Goal: Task Accomplishment & Management: Complete application form

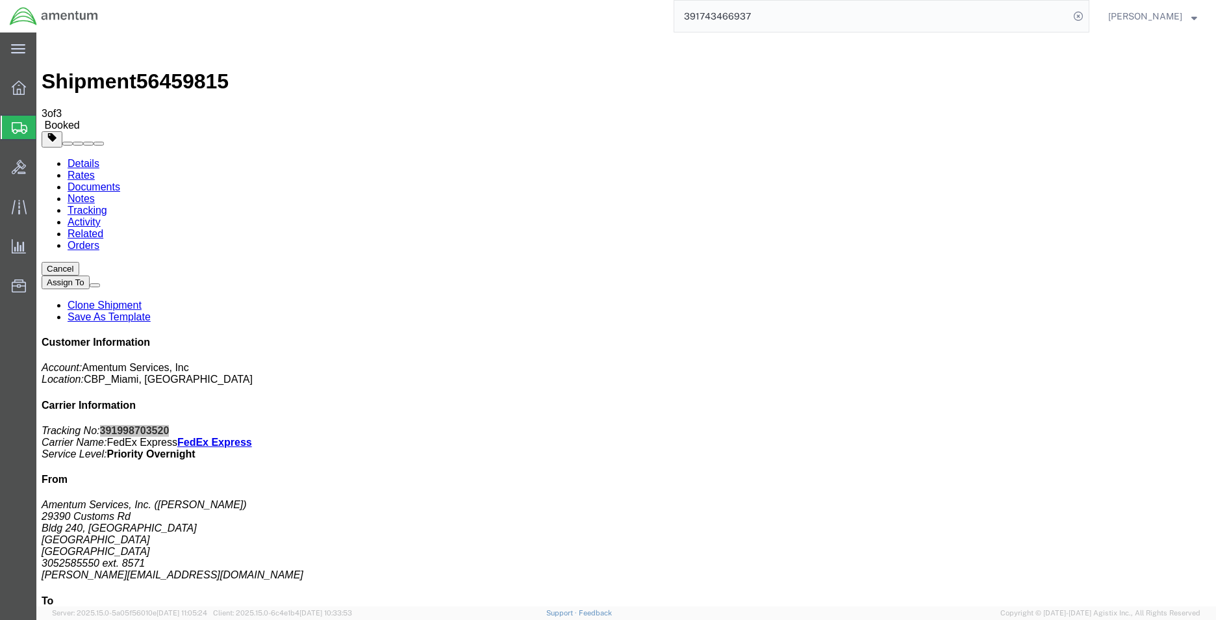
click at [0, 0] on span "Create Shipment" at bounding box center [0, 0] width 0 height 0
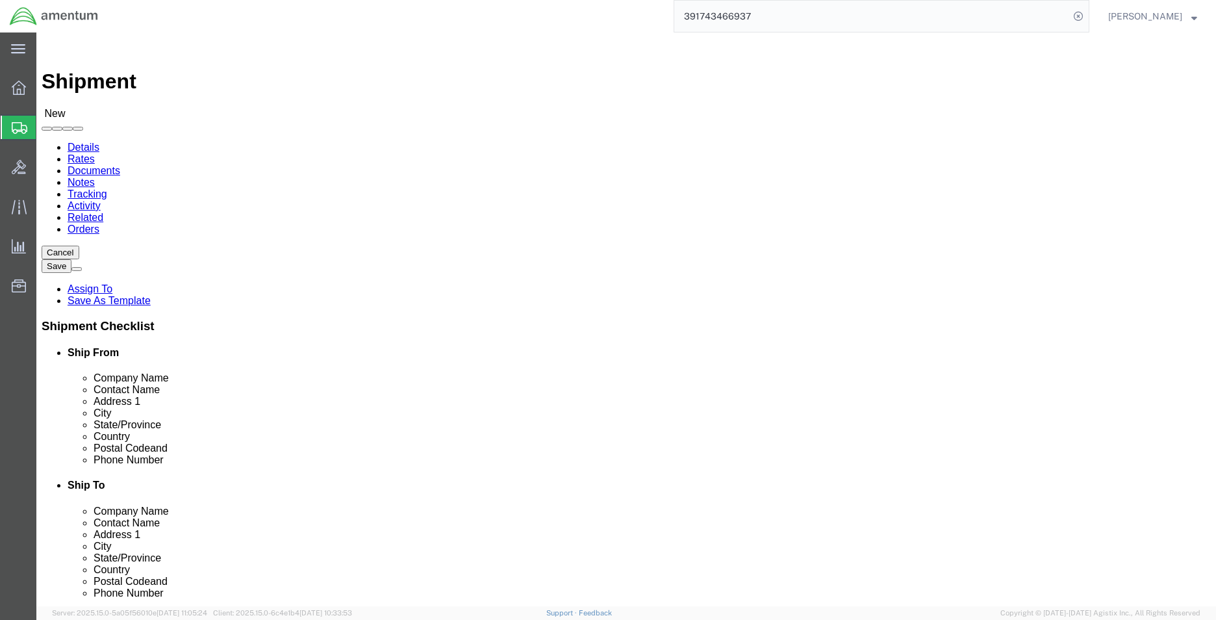
select select "MYPROFILE"
select select "FL"
click input "text"
drag, startPoint x: 309, startPoint y: 472, endPoint x: 278, endPoint y: 440, distance: 44.6
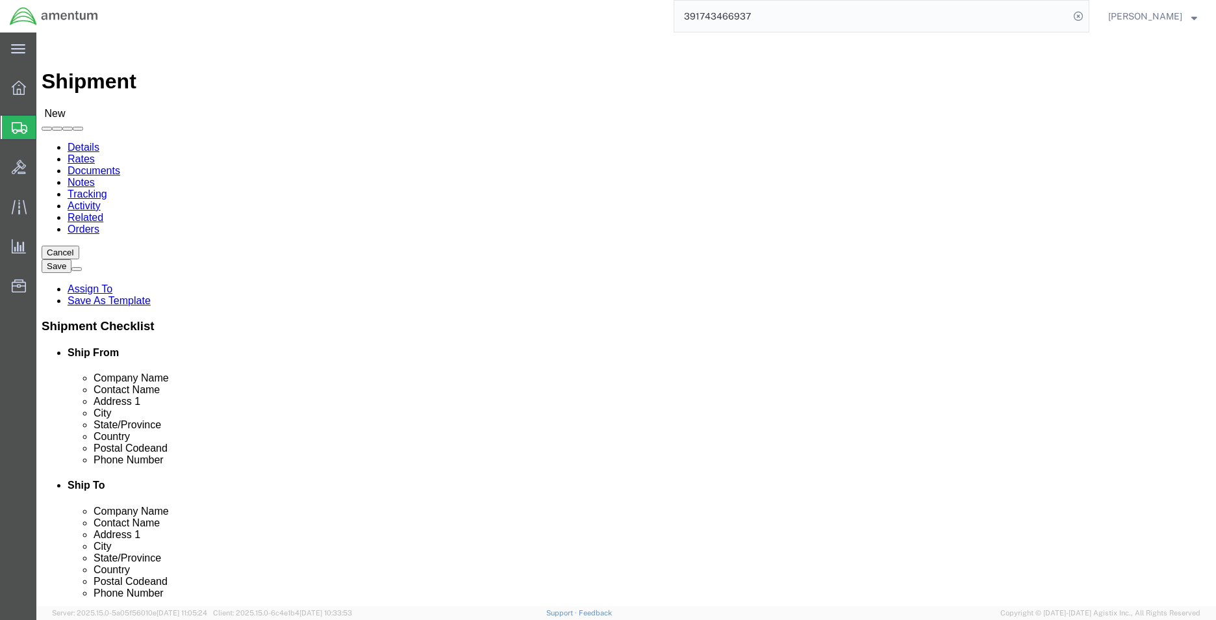
click input "text"
type input "3052585550"
click input "text"
type input "8571"
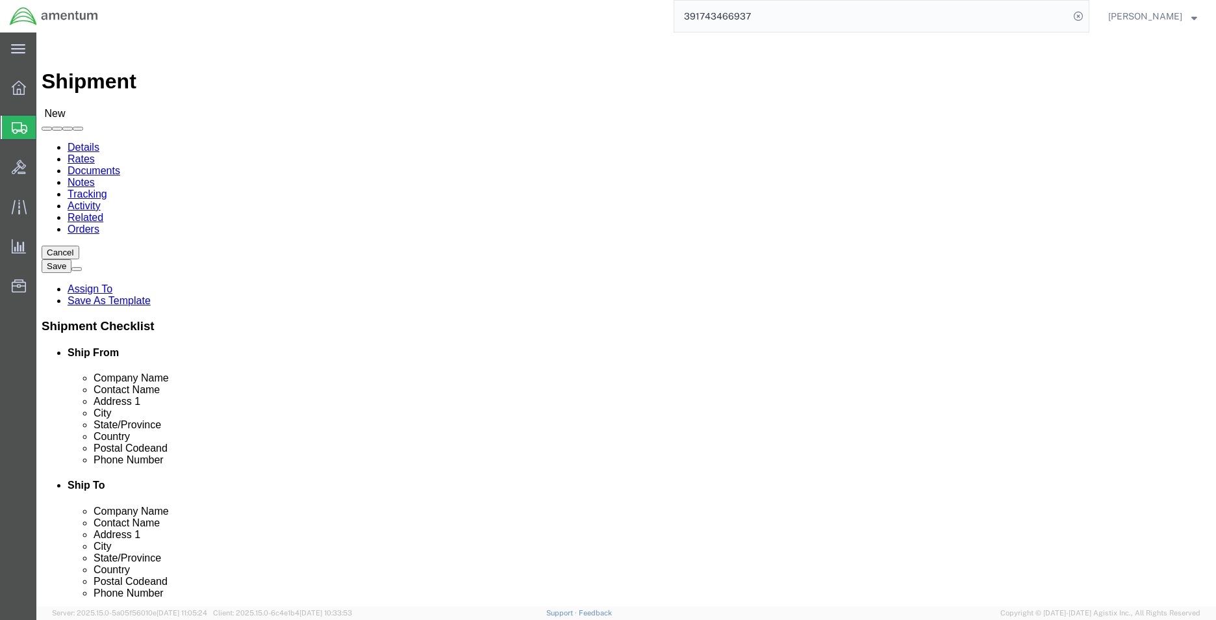
type input "lrt"
select select "49940"
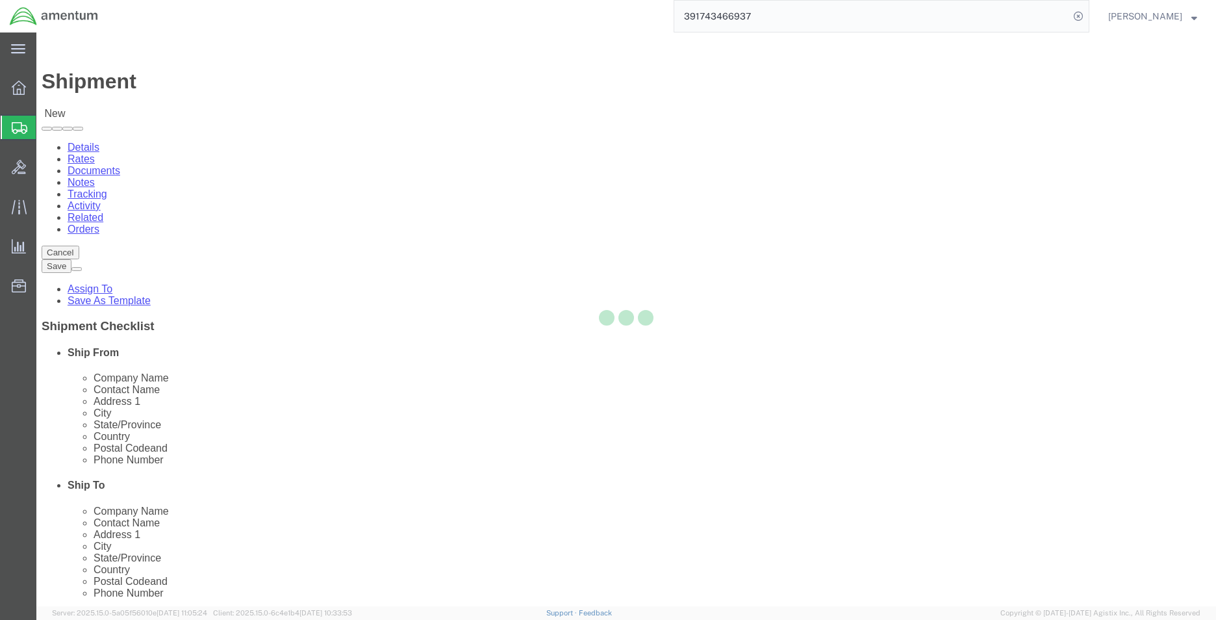
select select "[GEOGRAPHIC_DATA]"
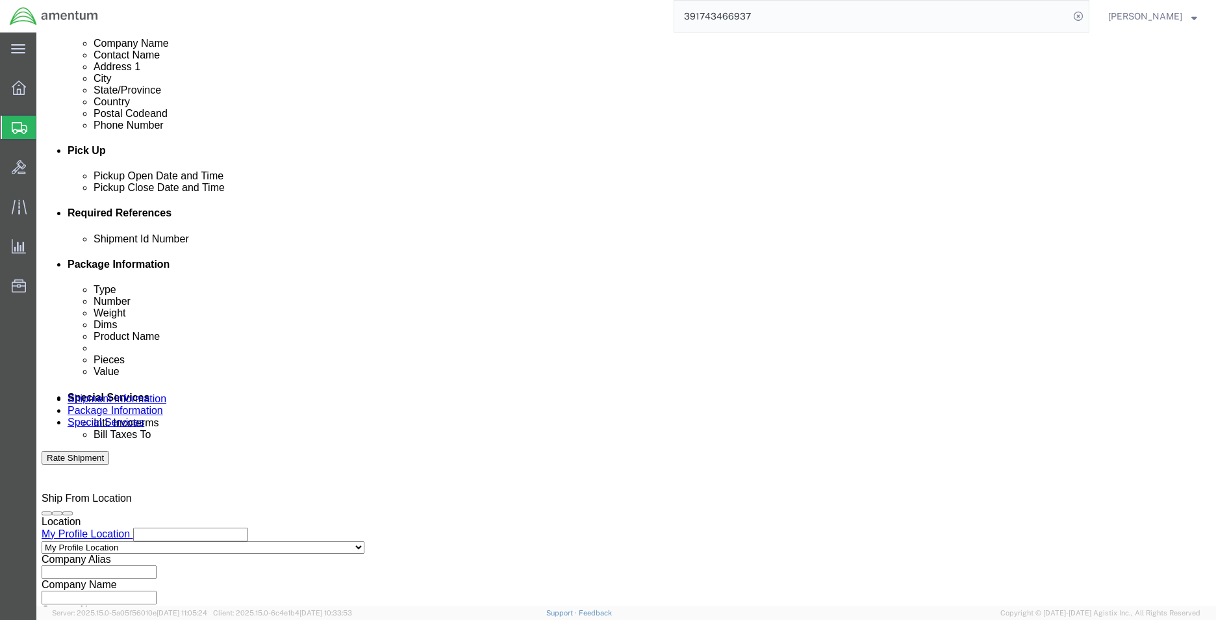
scroll to position [542, 0]
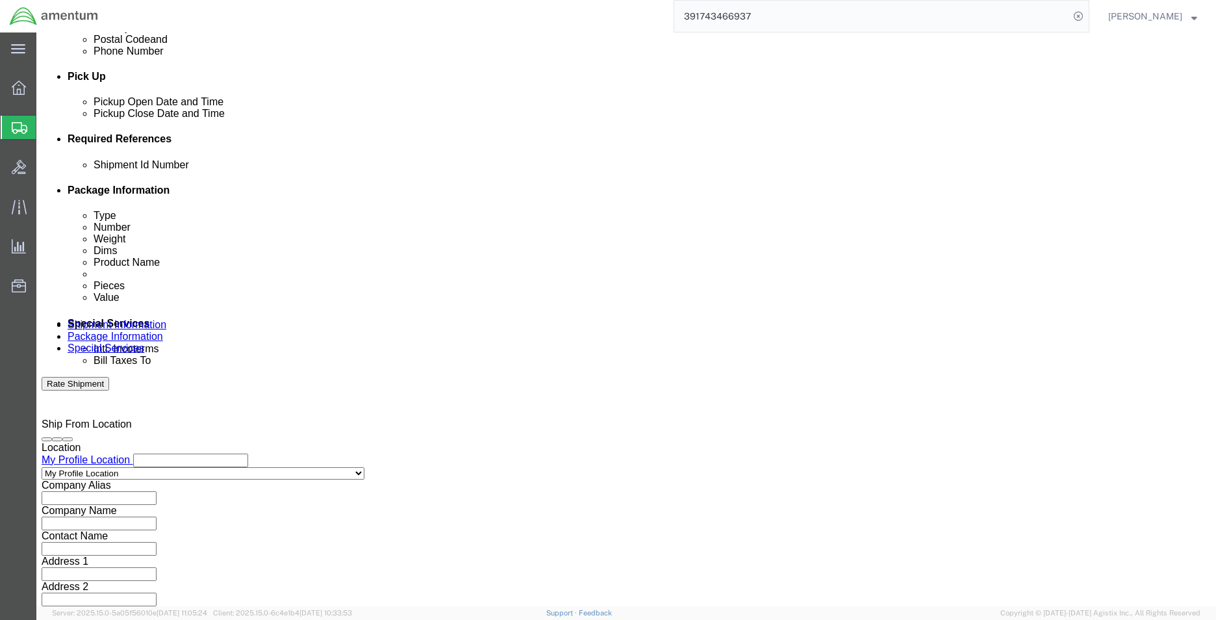
click button "Add reference"
click select "Select Account Type Activity ID Airline Appointment Number ASN Batch Request # …"
select select "DEPT"
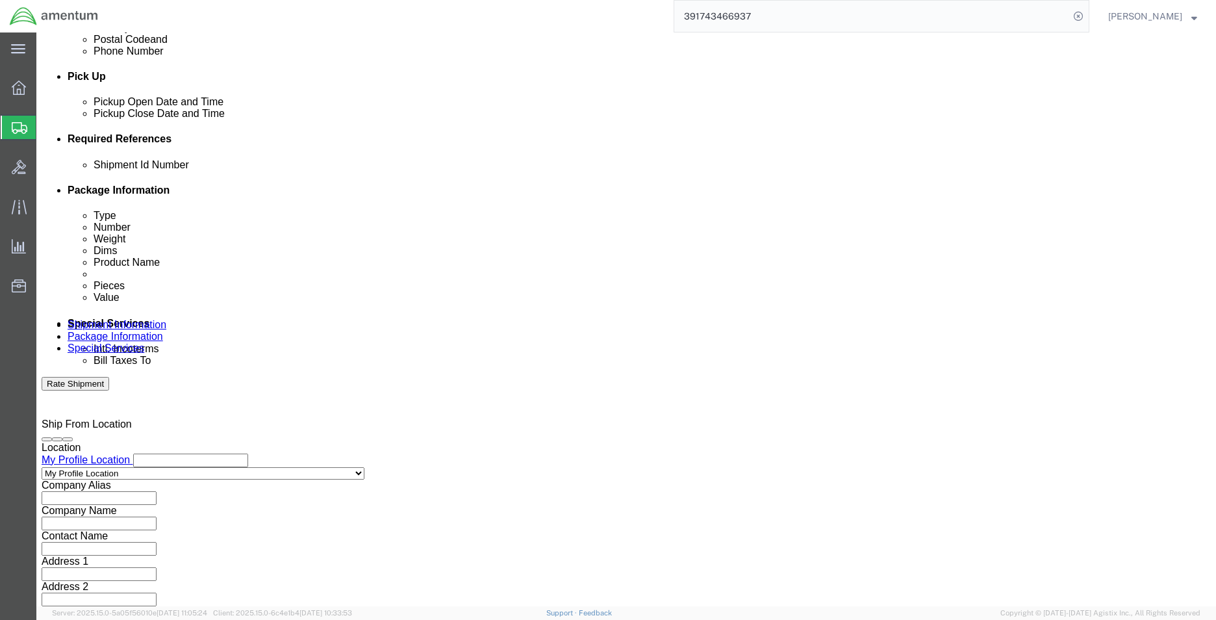
click select "Select Account Type Activity ID Airline Appointment Number ASN Batch Request # …"
click input "text"
type input "CBP"
click select "Select Account Type Activity ID Airline Appointment Number ASN Batch Request # …"
select select "PROJNUM"
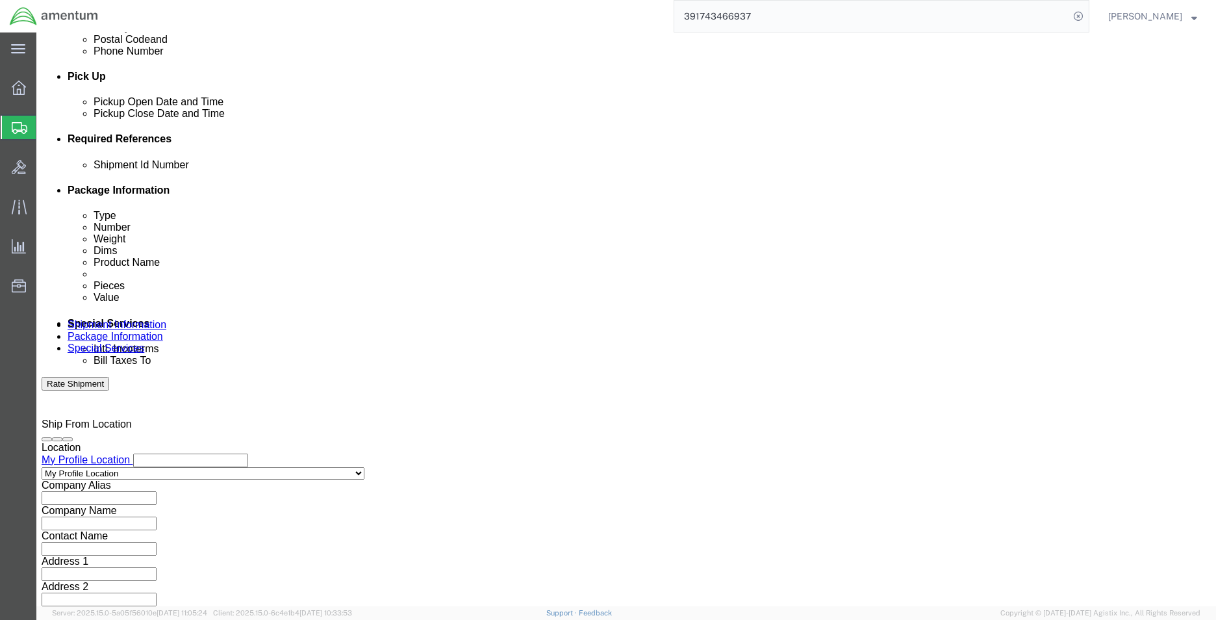
click select "Select Account Type Activity ID Airline Appointment Number ASN Batch Request # …"
click input "text"
click input "6118.03.03.2219.EMI.0000"
type input "6118.03.03.2219.000.EMI.0000"
click select "Select Account Type Activity ID Airline Appointment Number ASN Batch Request # …"
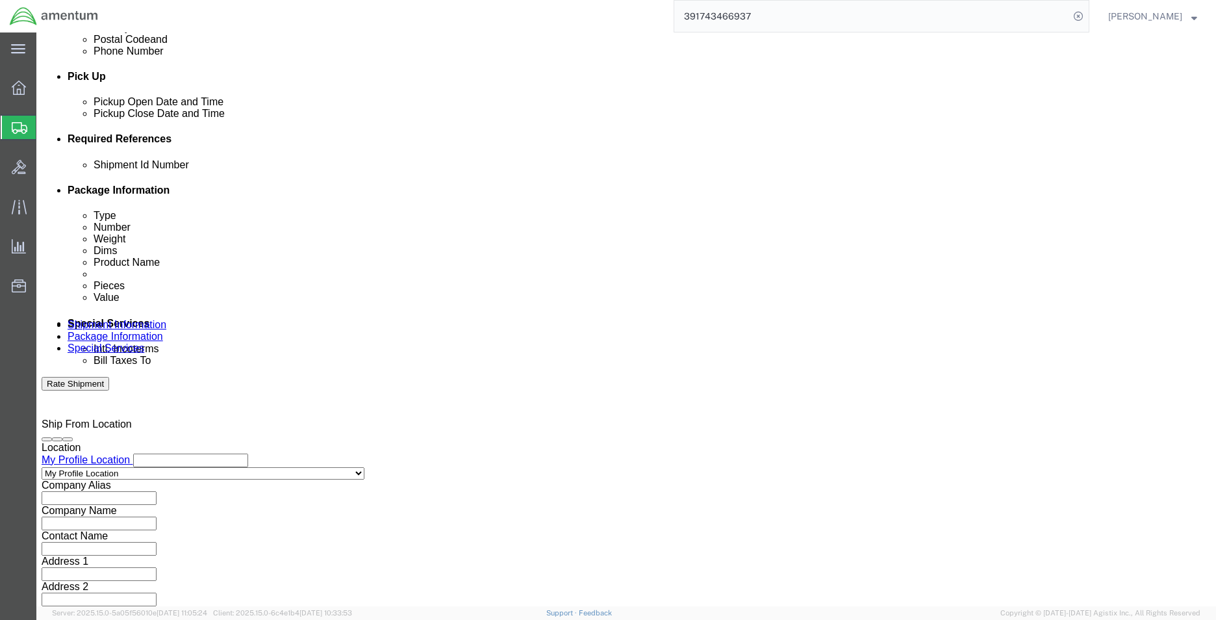
select select "CUSTREF"
click select "Select Account Type Activity ID Airline Appointment Number ASN Batch Request # …"
click input "text"
type input "u"
type input "USAGE#323872"
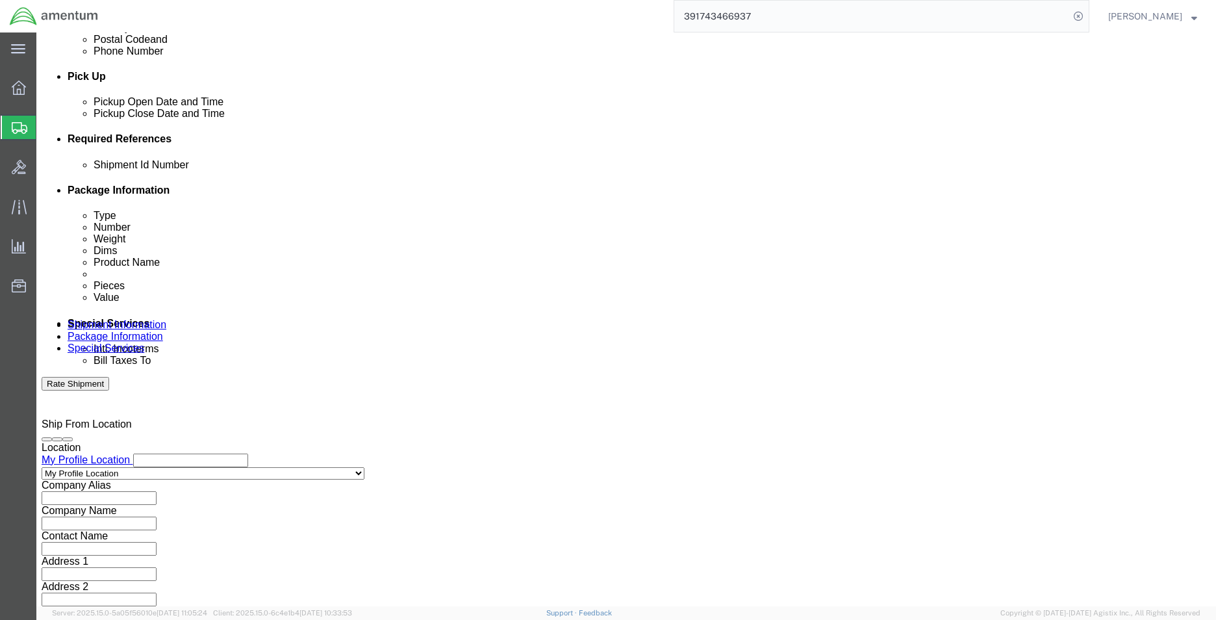
click link "Package Information"
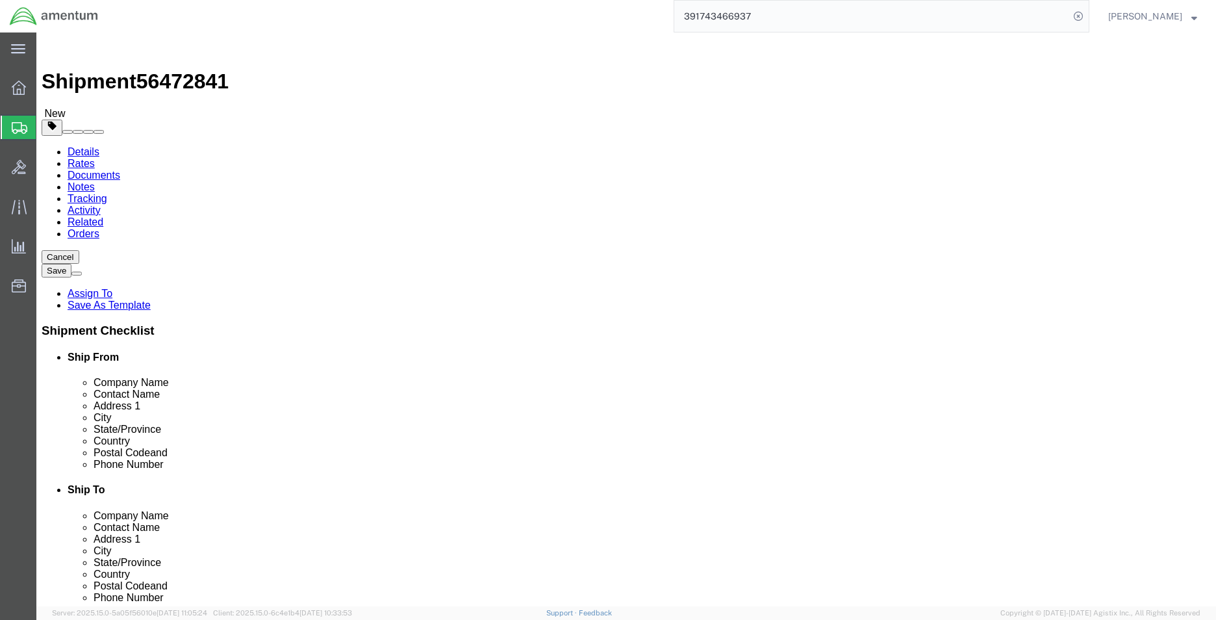
drag, startPoint x: 242, startPoint y: 261, endPoint x: 205, endPoint y: 229, distance: 48.8
click select "Select BCK Boxes Bale(s) Basket(s) Bolt(s) Bottle(s) Buckets Bulk Bundle(s) Can…"
select select "ENV"
click select "Select BCK Boxes Bale(s) Basket(s) Bolt(s) Bottle(s) Buckets Bulk Bundle(s) Can…"
type input "9.50"
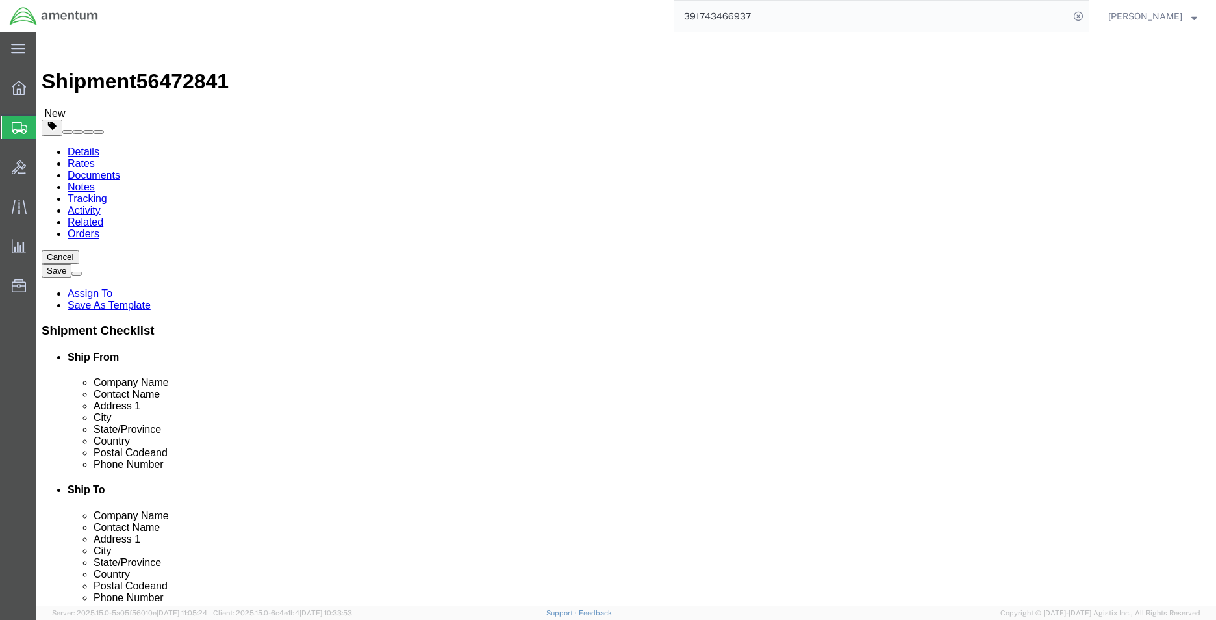
type input "12.50"
type input "0.25"
type input "1"
click link "Add Content"
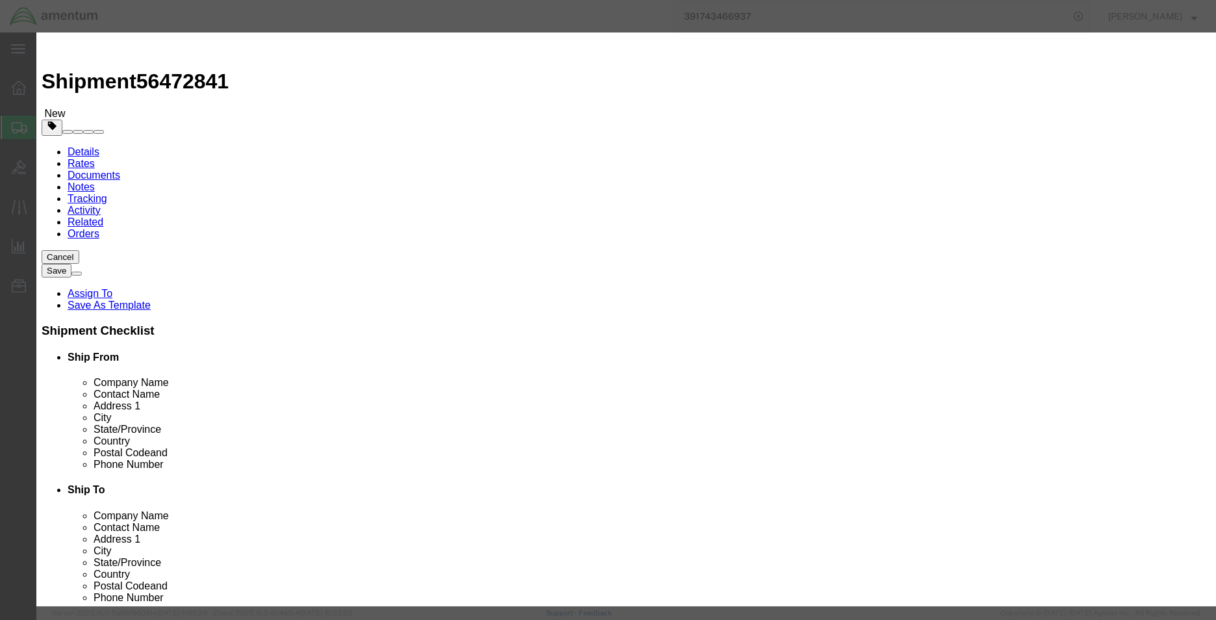
click input "text"
type input "SEAL"
type input "3.00"
type input "150"
click button "Save & Close"
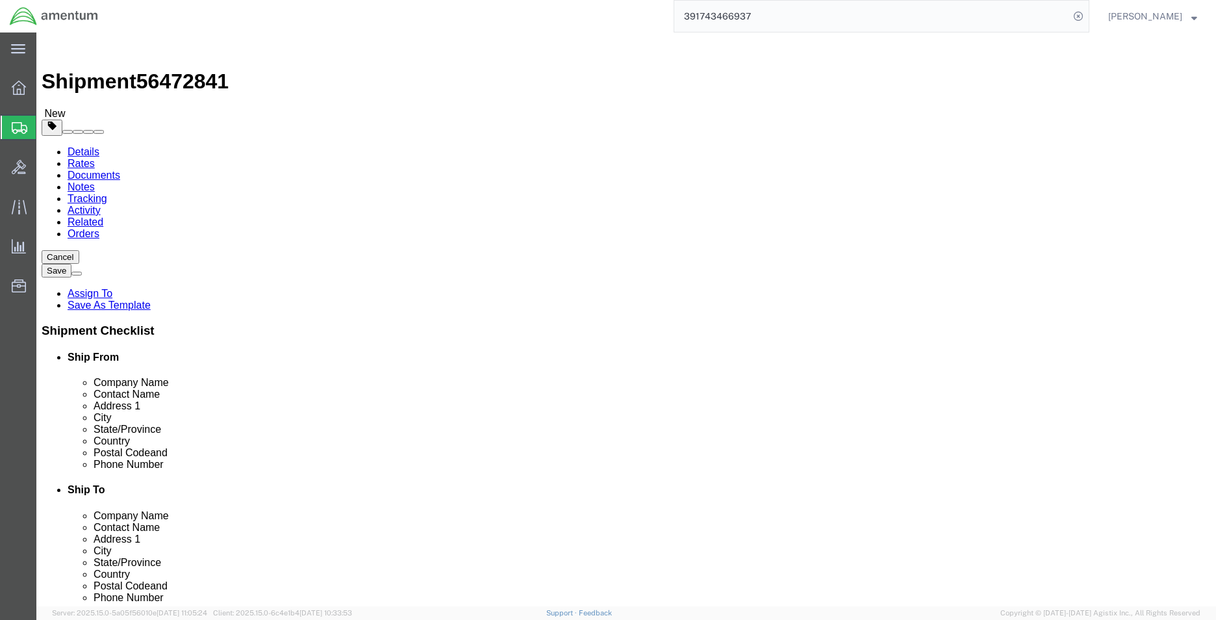
click link "Shipment Information"
click span "56472841"
copy span "56472841"
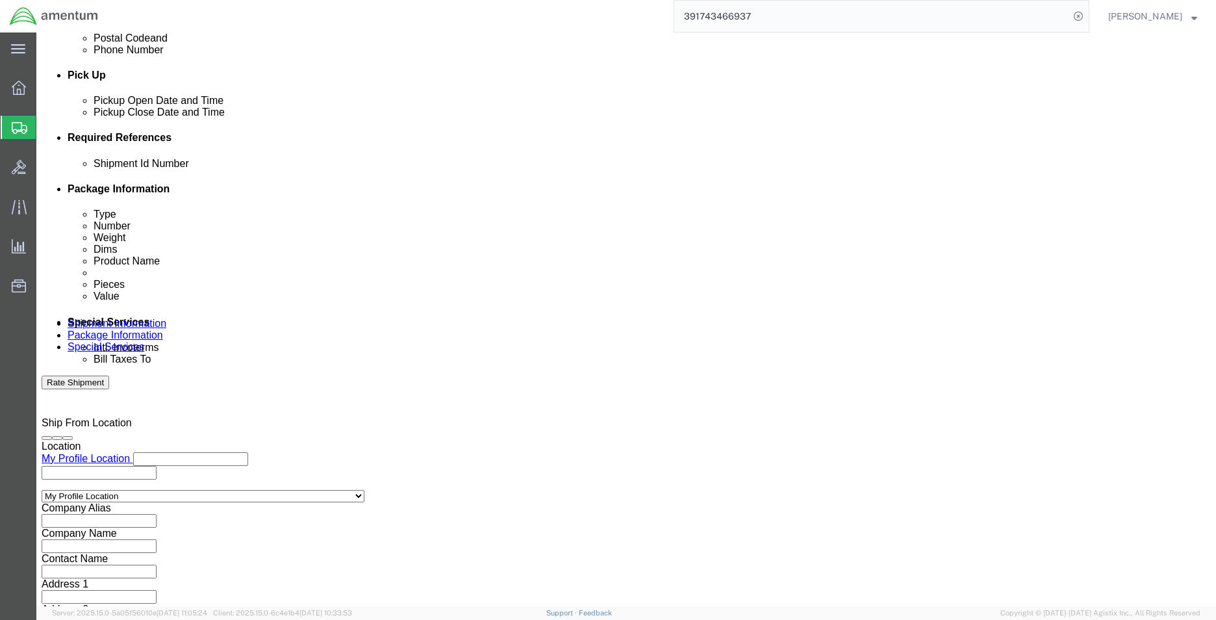
scroll to position [566, 0]
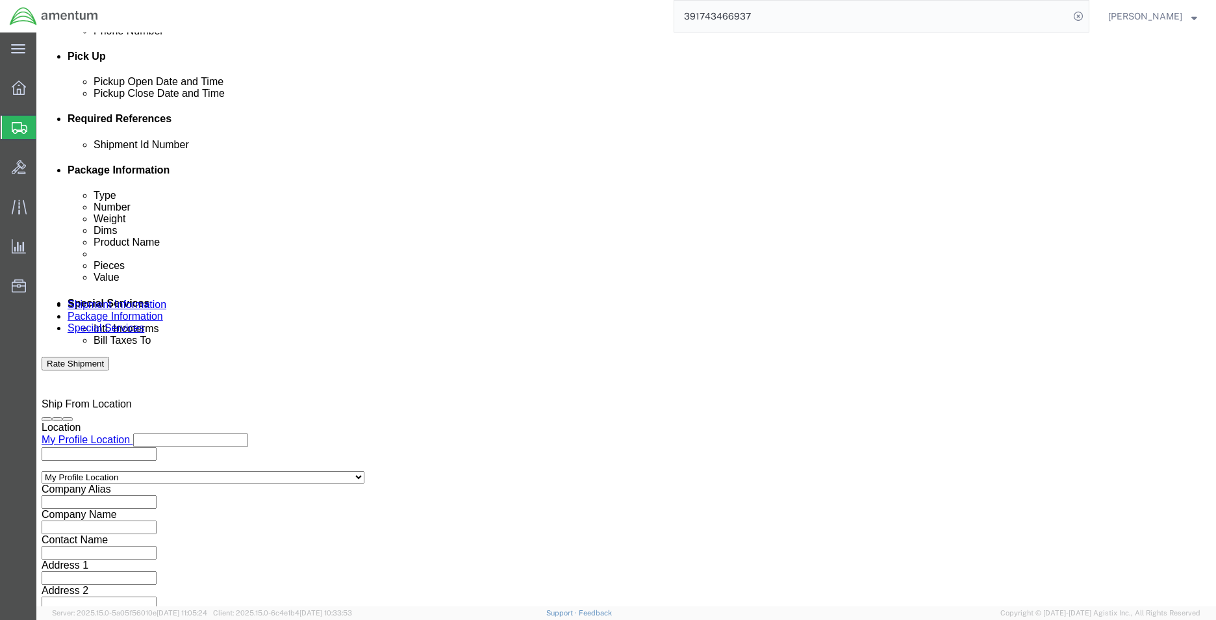
click div "Shipment Id Number"
click input "text"
paste input "56472841"
type input "56472841"
click button "Rate Shipment"
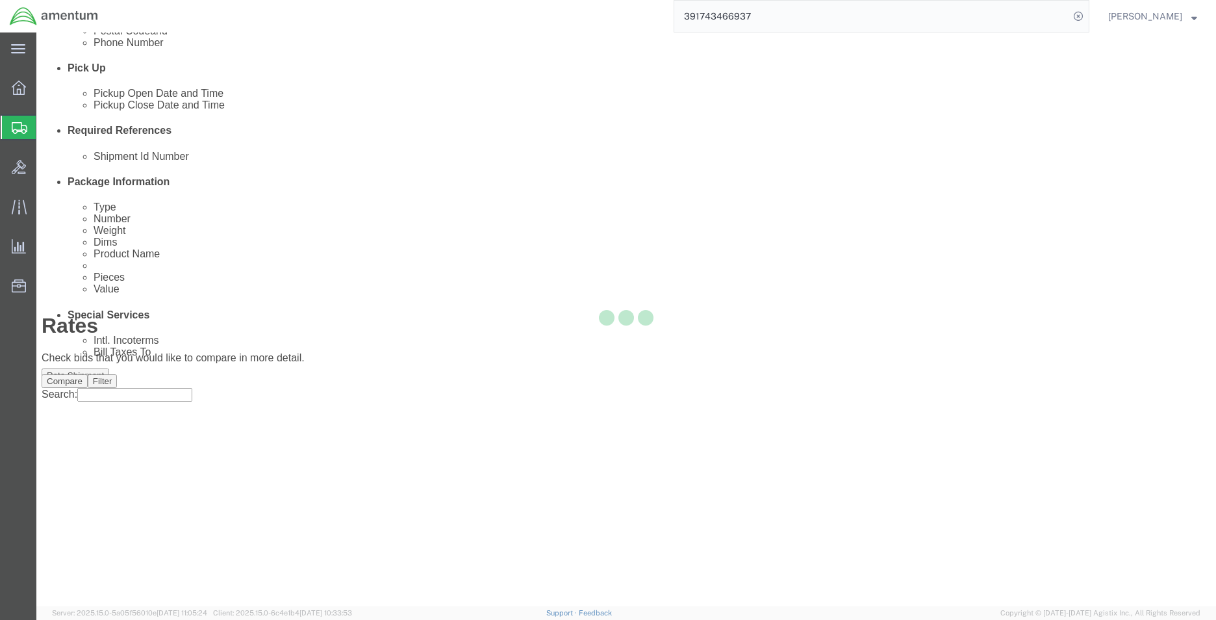
scroll to position [0, 0]
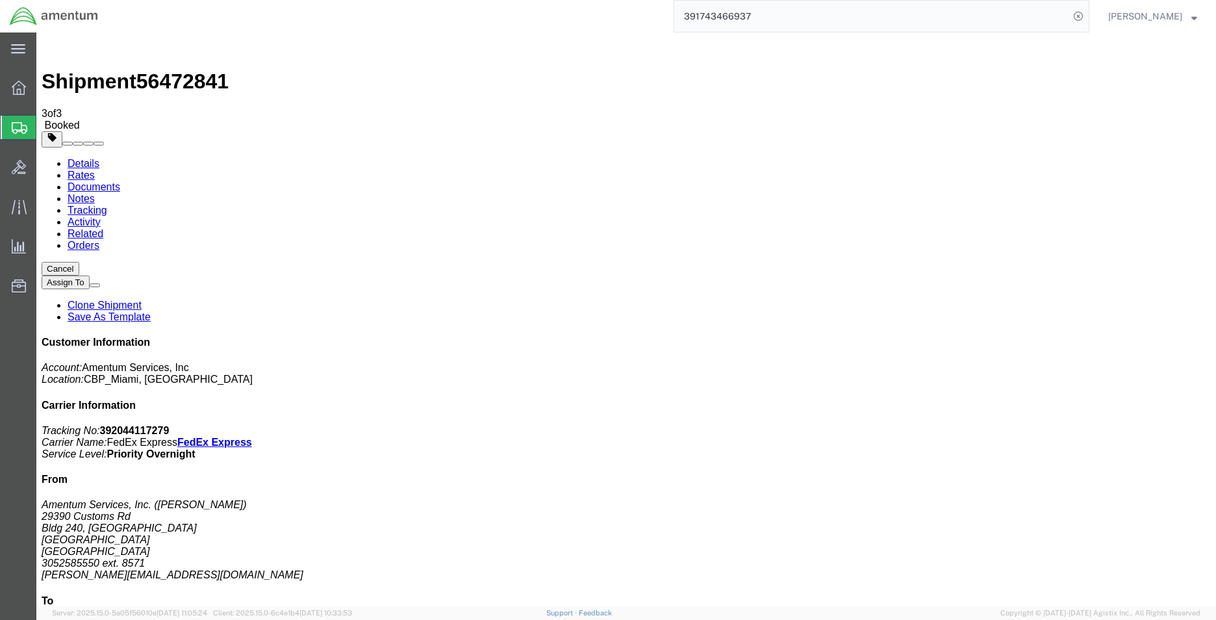
drag, startPoint x: 141, startPoint y: 233, endPoint x: 209, endPoint y: 46, distance: 198.9
drag, startPoint x: 1158, startPoint y: 98, endPoint x: 1148, endPoint y: 101, distance: 9.7
click at [142, 299] on link "Clone Shipment" at bounding box center [105, 304] width 74 height 11
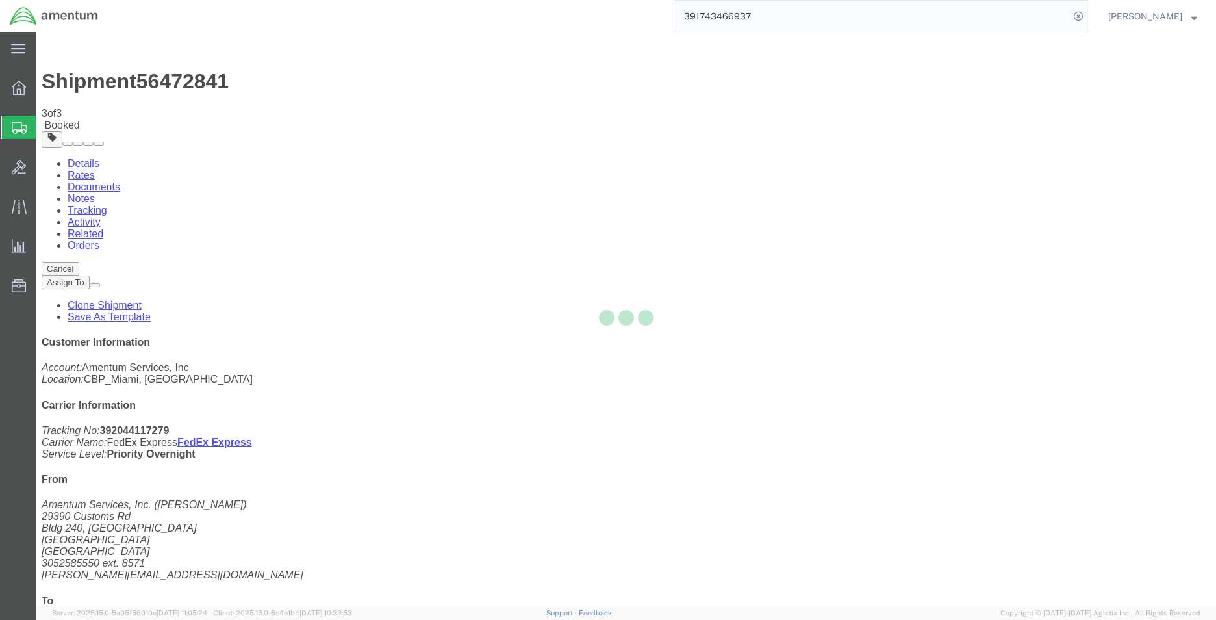
select select "49931"
select select "49940"
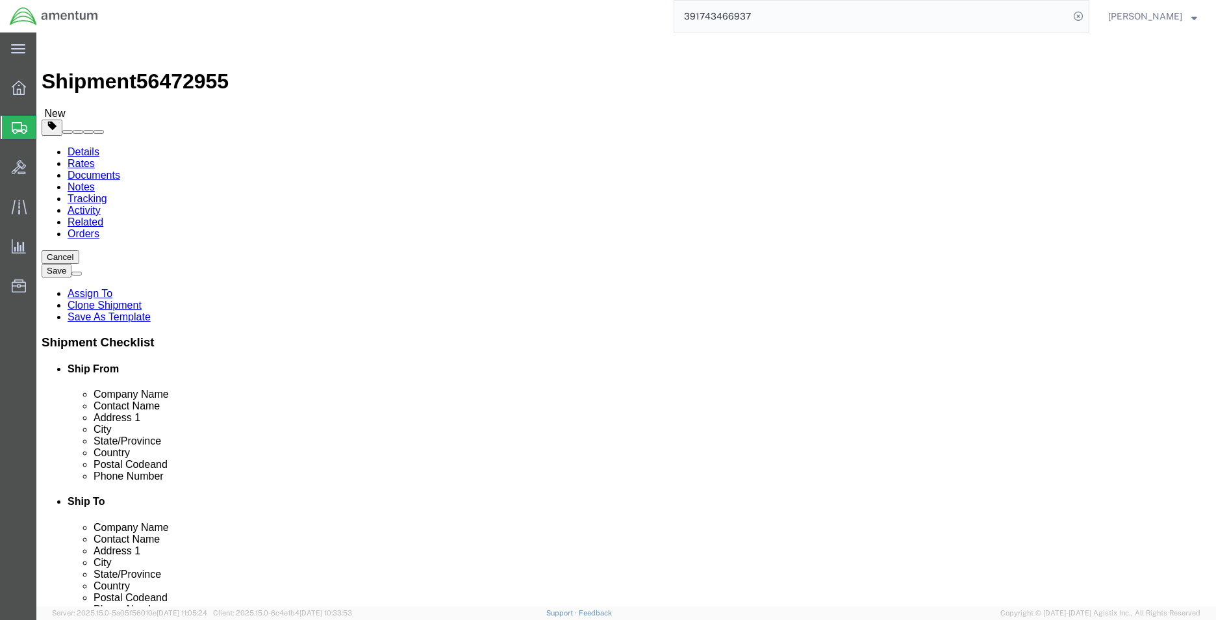
type input "EJ"
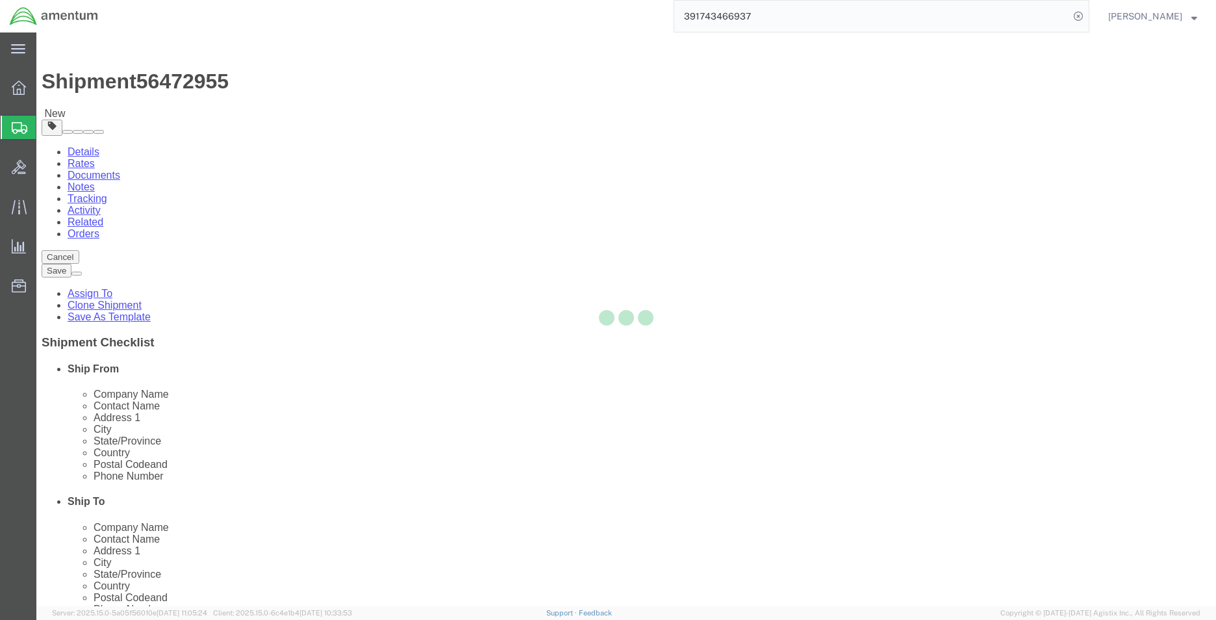
type input "32212"
type input "[PHONE_NUMBER]"
checkbox input "false"
select select "FL"
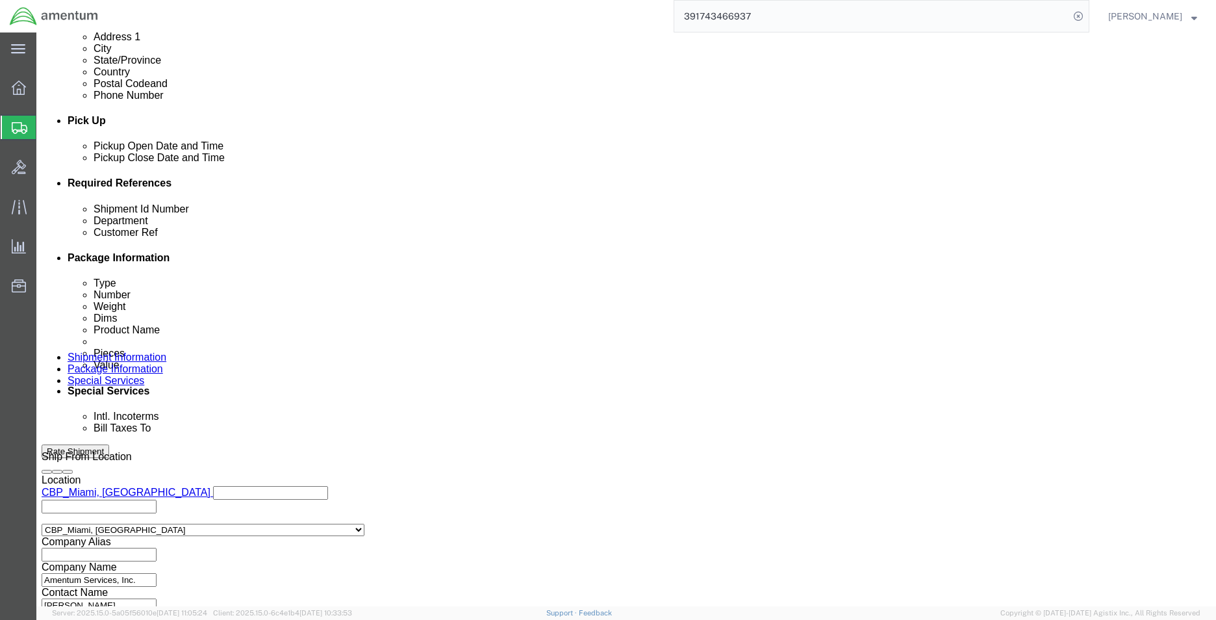
scroll to position [520, 0]
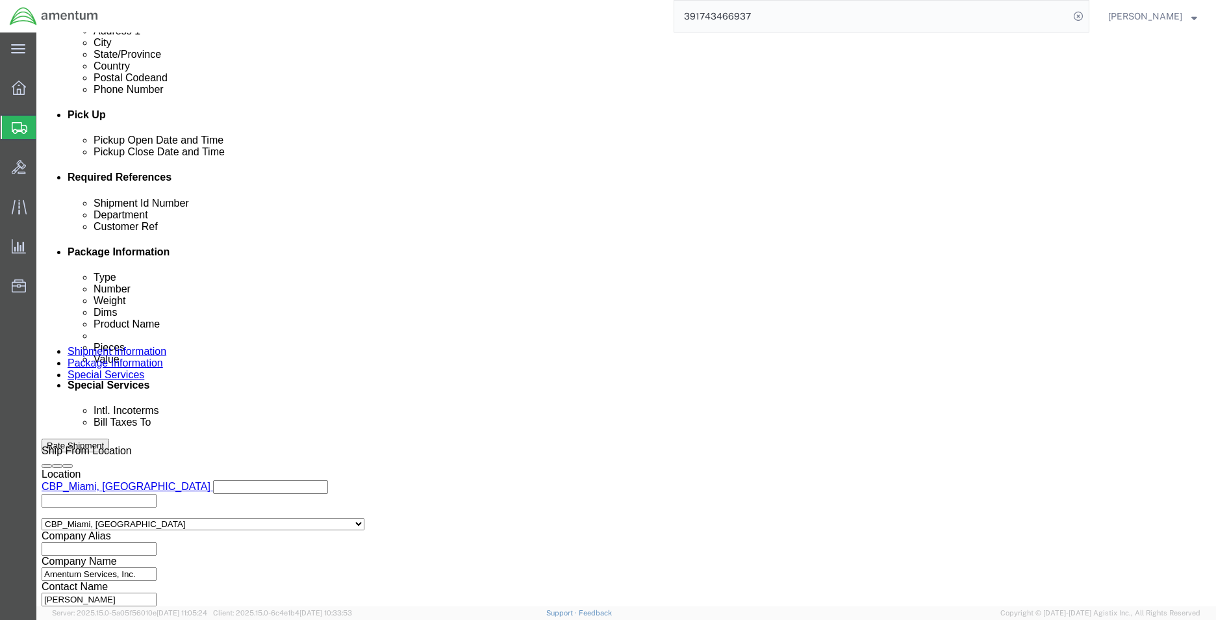
click span "56472955"
copy span "56472955"
click input "56472841"
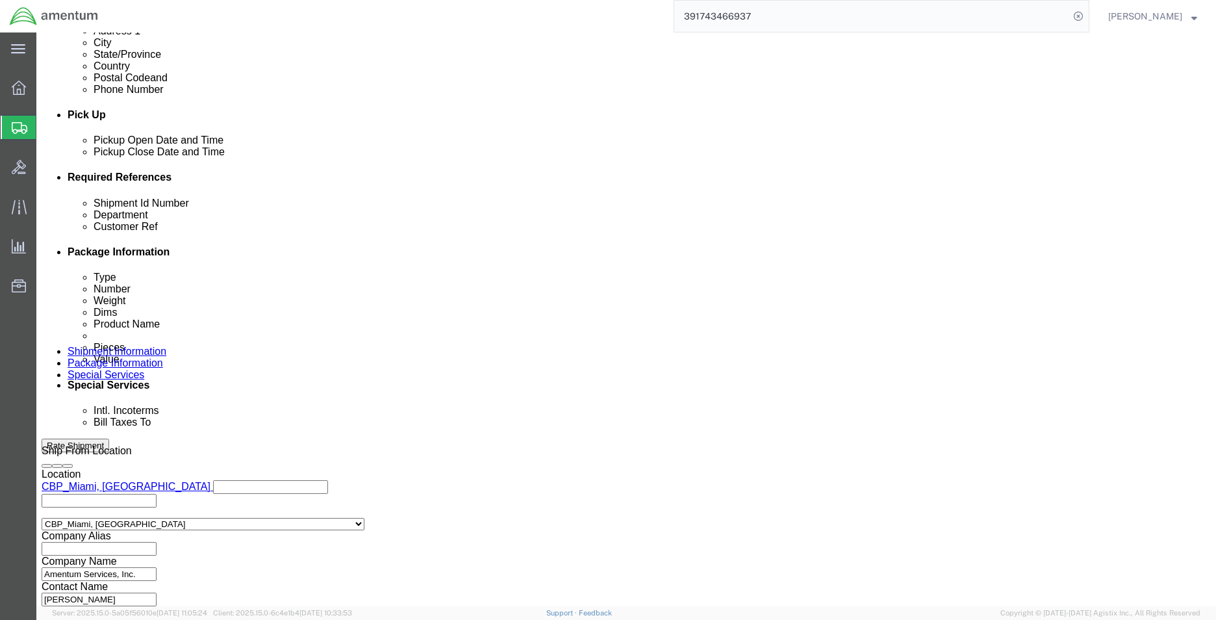
paste input "955"
type input "56472955"
click input "USAGE#323872"
type input "USAGE#323709"
click link "Package Information"
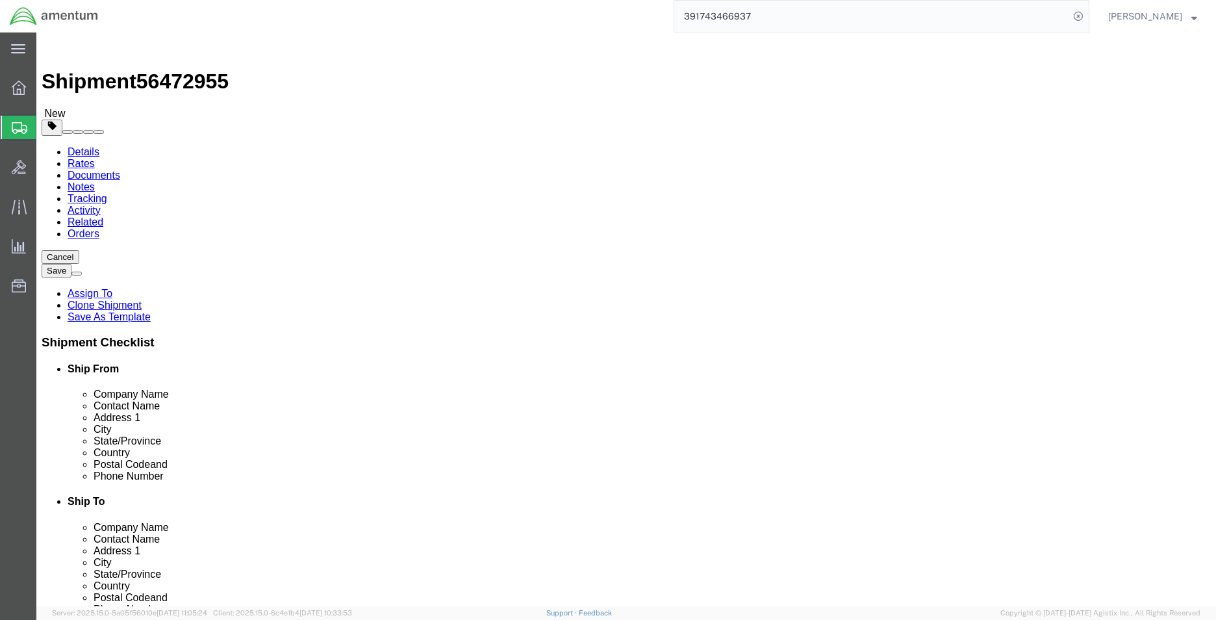
click div "Pieces: 3.00 Each Total value: 150.00 USD"
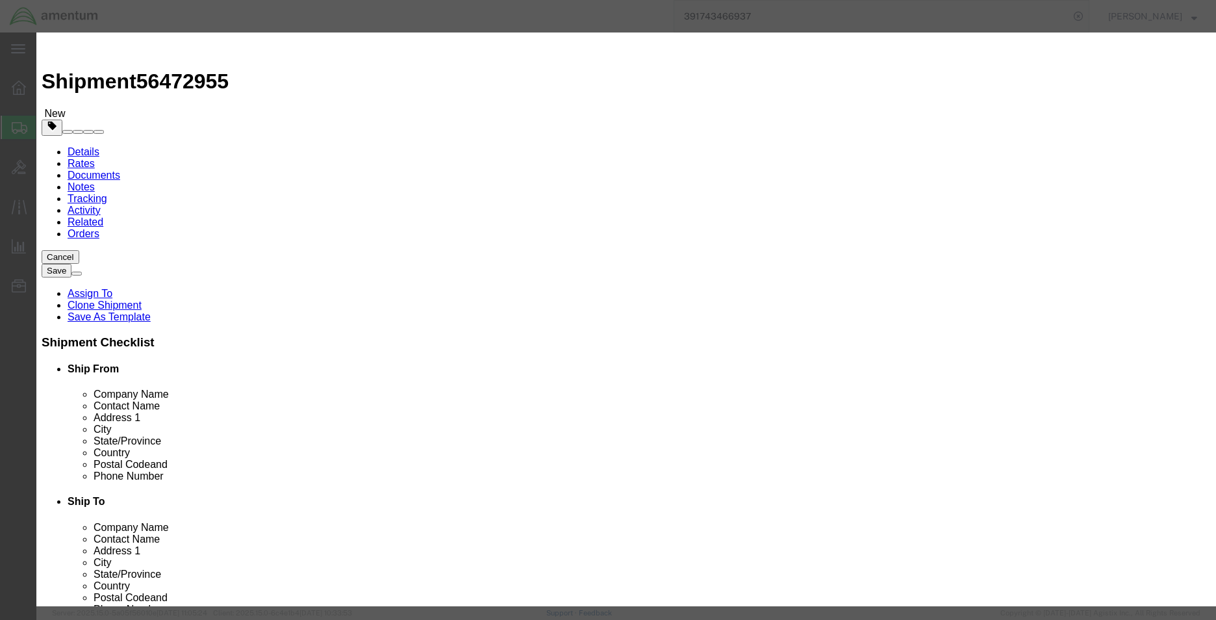
click div "Commodity library"
click input "SEAL"
type input "SCREWS"
type input "100"
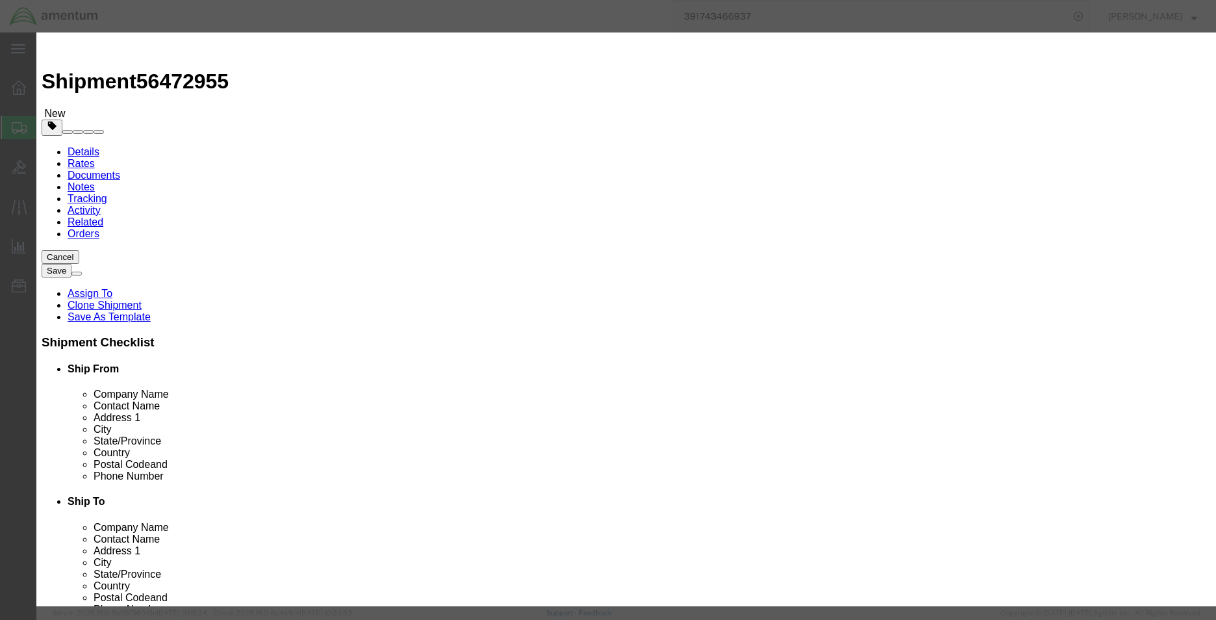
click input "3.00"
type input "4.00"
type input "133.33"
click label
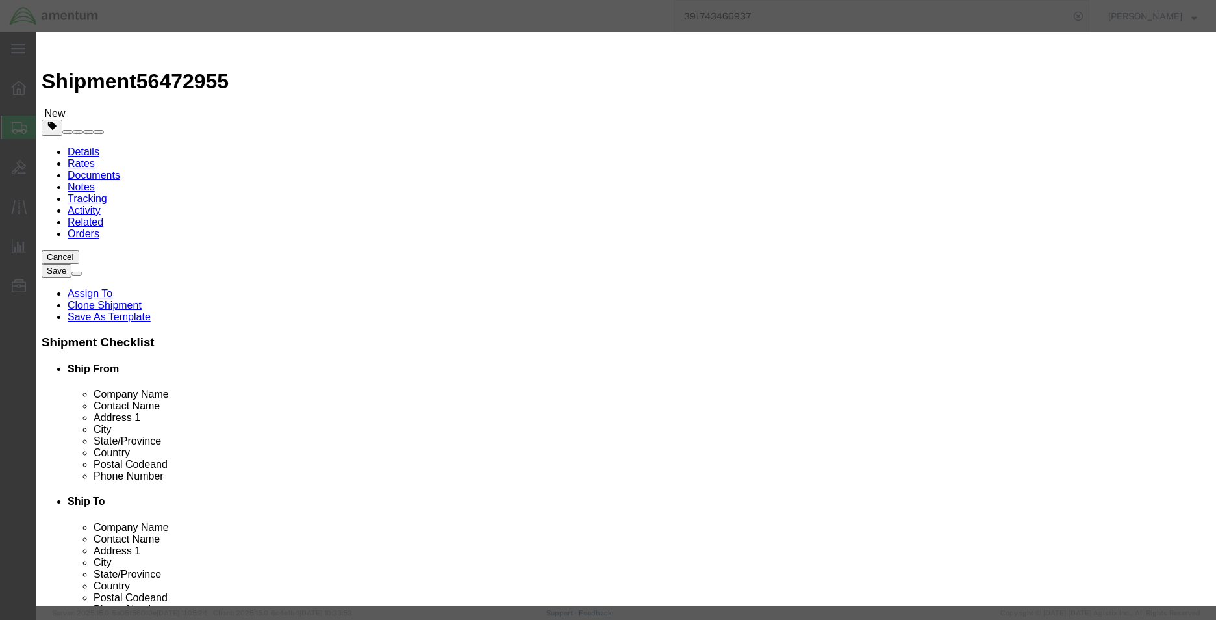
click input "checkbox"
checkbox input "true"
click input "133.33"
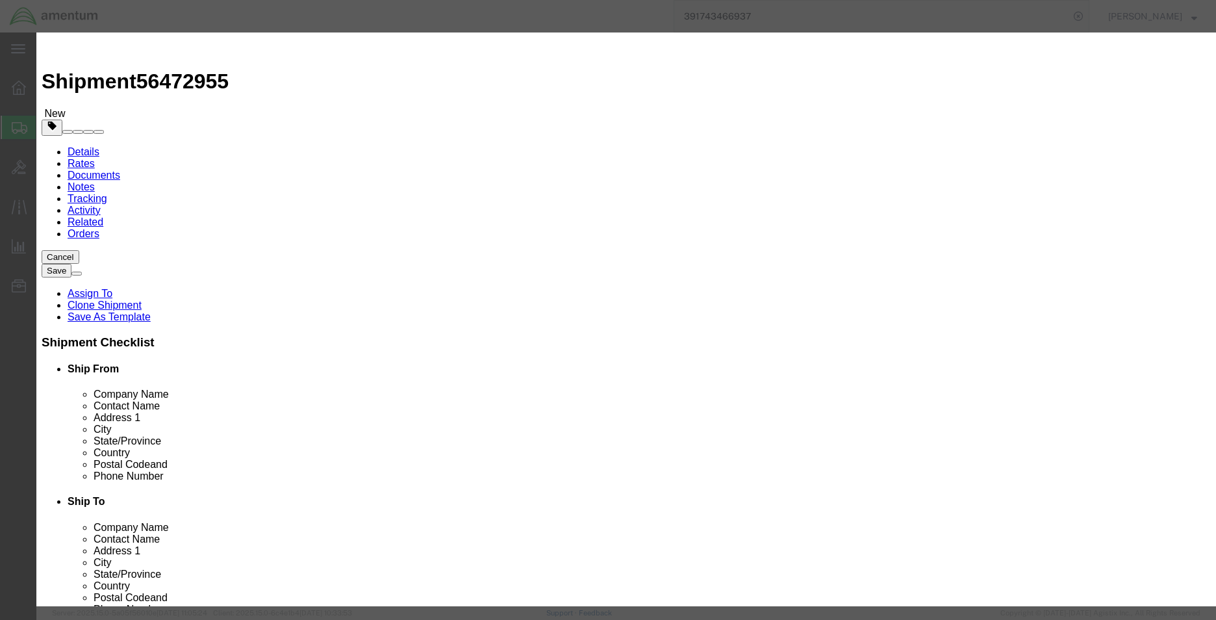
type input "100"
click input "checkbox"
checkbox input "false"
click button "Save & Close"
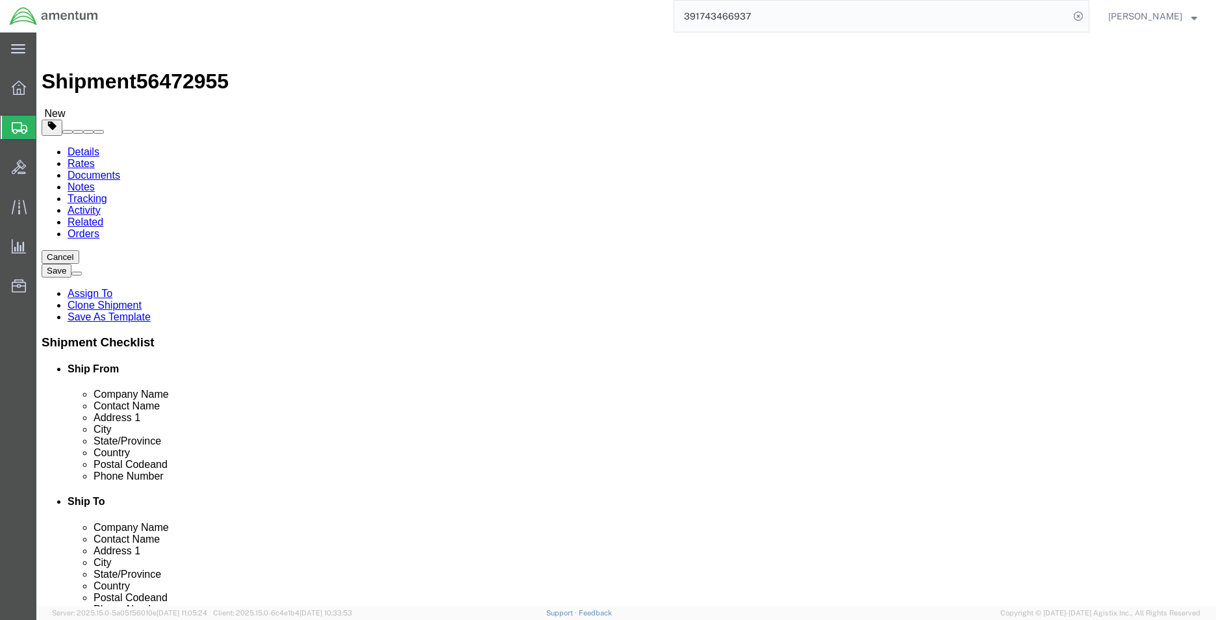
click icon
click input "[PERSON_NAME][GEOGRAPHIC_DATA]"
paste input "[DOMAIN_NAME][PERSON_NAME]"
drag, startPoint x: 681, startPoint y: 266, endPoint x: 666, endPoint y: 270, distance: 15.3
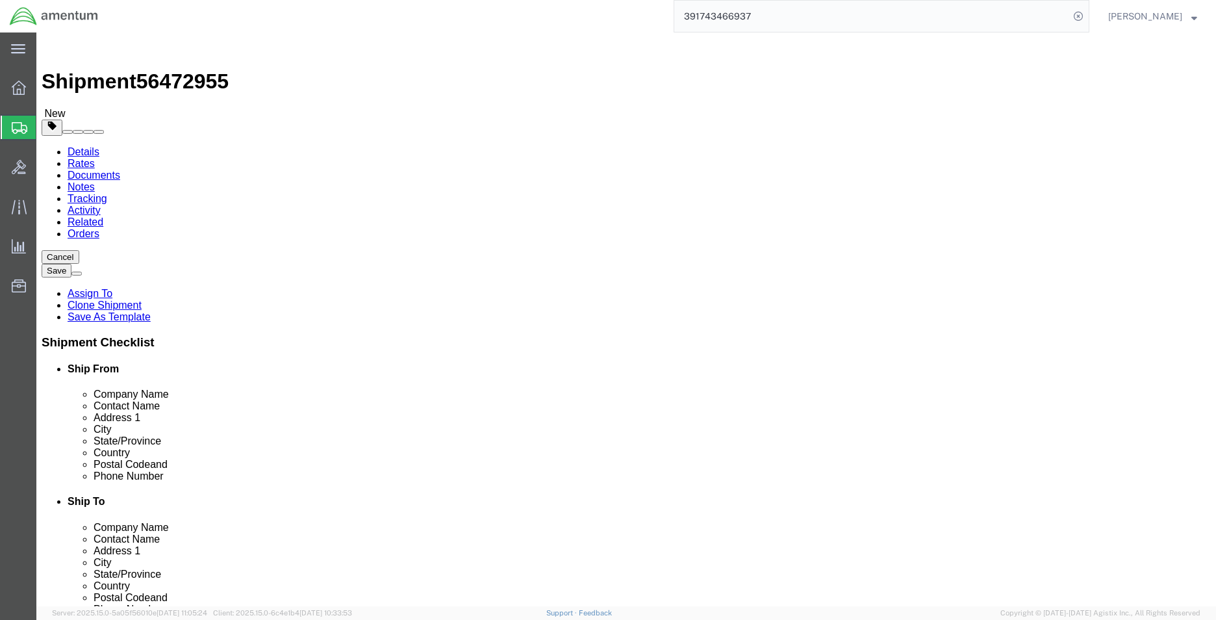
click input "[DOMAIN_NAME][PERSON_NAME]"
type input "[PERSON_NAME]"
click button "Rate Shipment"
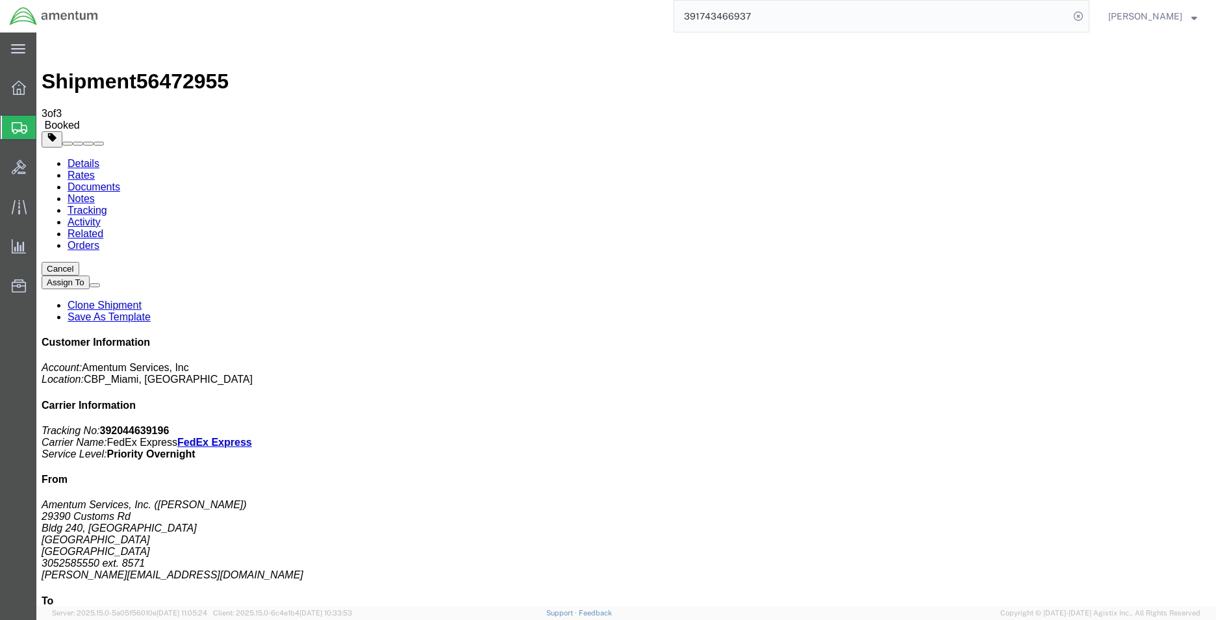
click at [142, 299] on link "Clone Shipment" at bounding box center [105, 304] width 74 height 11
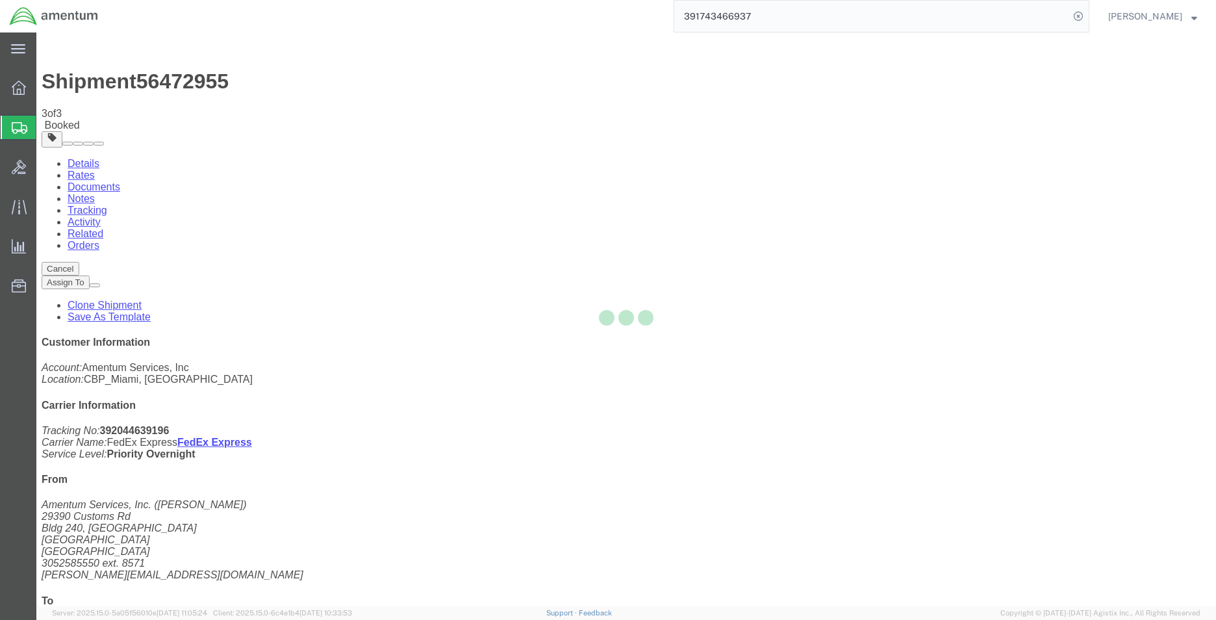
select select "49931"
select select "49930"
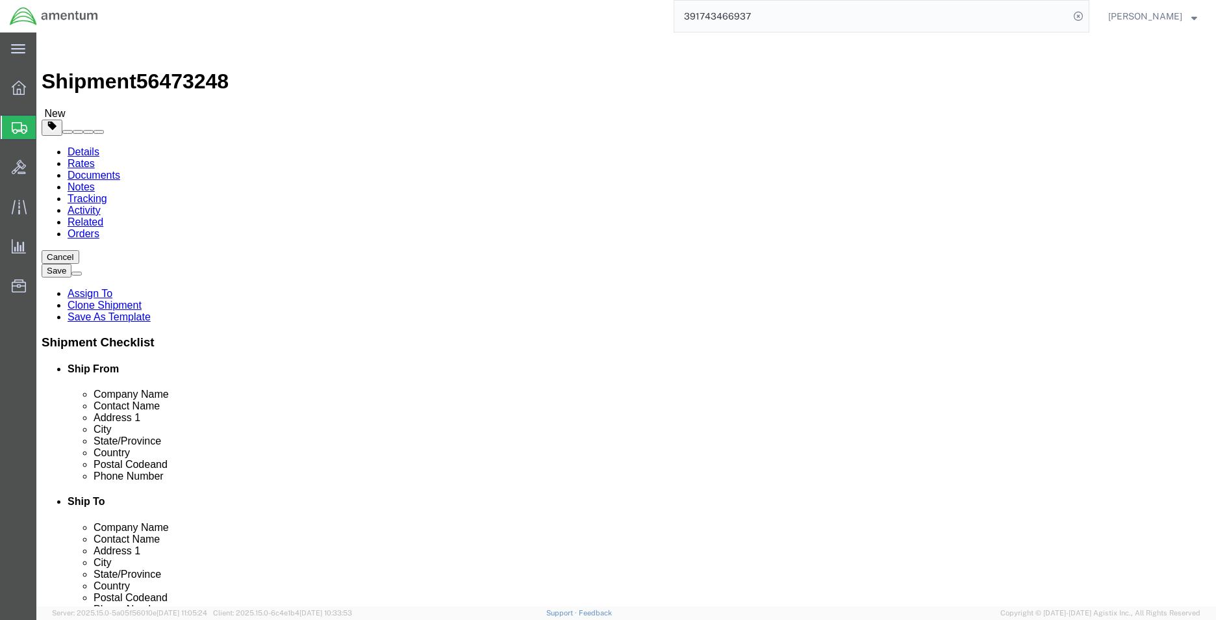
drag, startPoint x: 716, startPoint y: 192, endPoint x: 614, endPoint y: 225, distance: 107.4
type input "WST"
click div "WST"
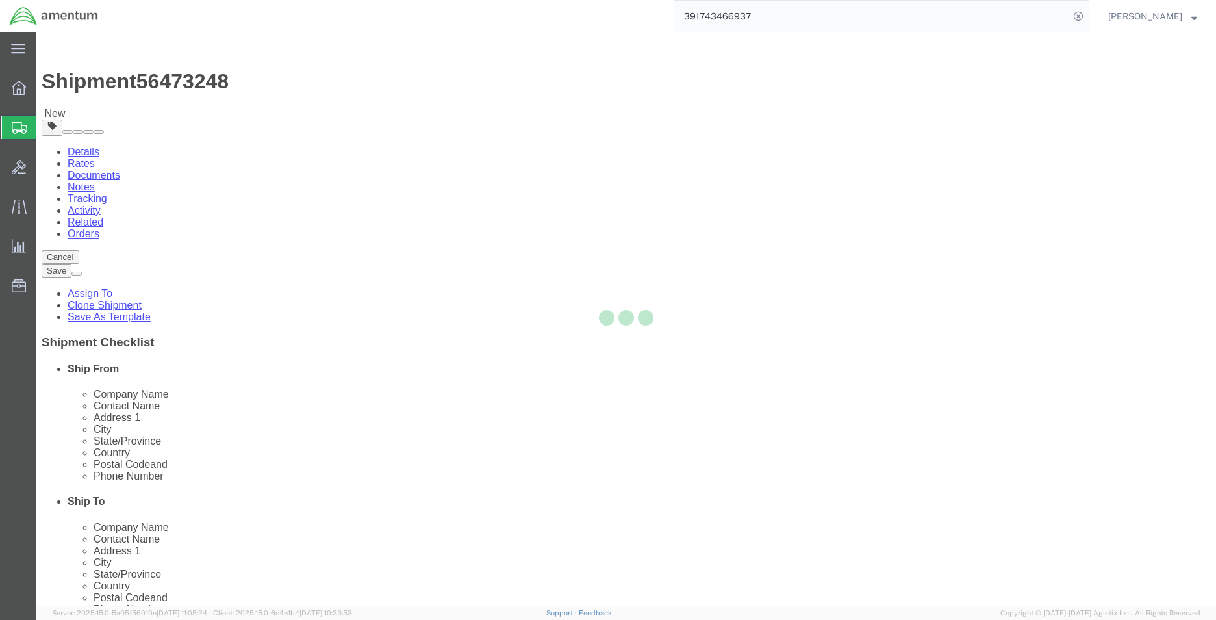
type input "78216"
type input "[PHONE_NUMBER]"
type input "[PERSON_NAME][EMAIL_ADDRESS][PERSON_NAME][DOMAIN_NAME]"
checkbox input "true"
select select "[GEOGRAPHIC_DATA]"
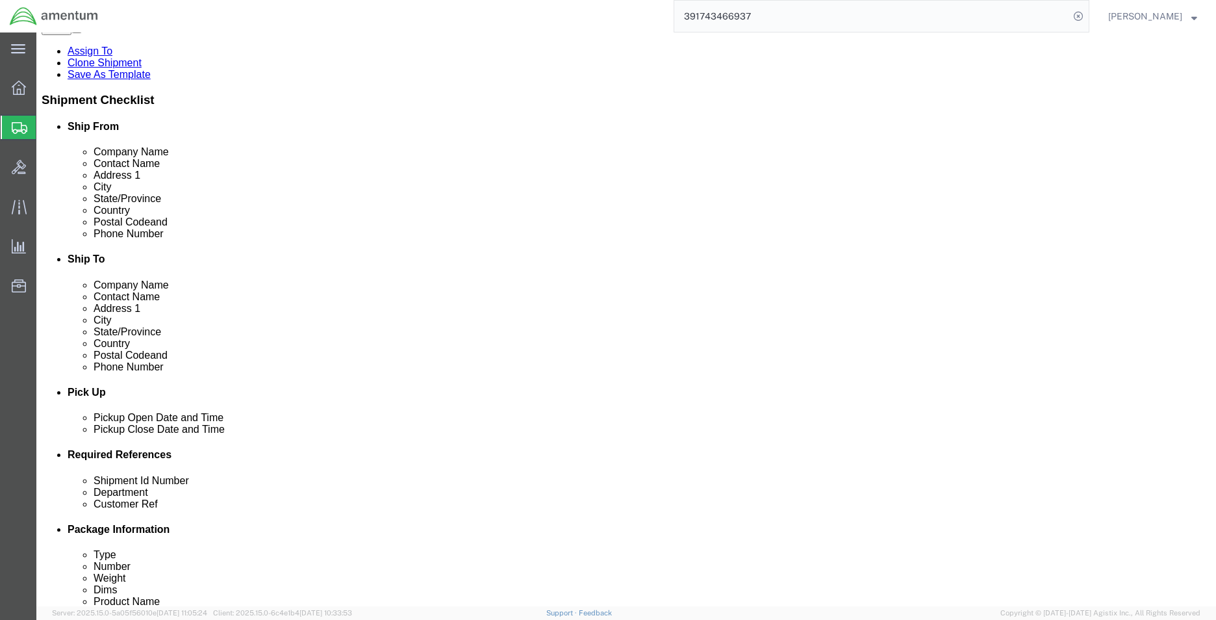
scroll to position [260, 0]
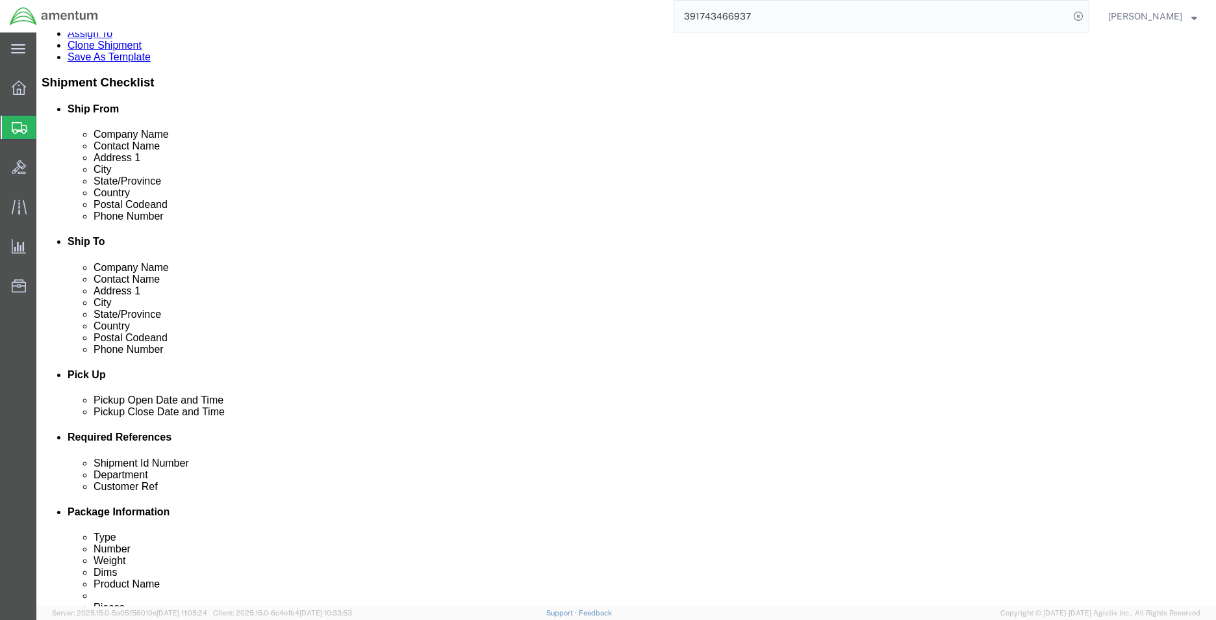
click input "USAGE#323709"
type input "USAGE#323920"
click span "56473248"
copy span "56473248"
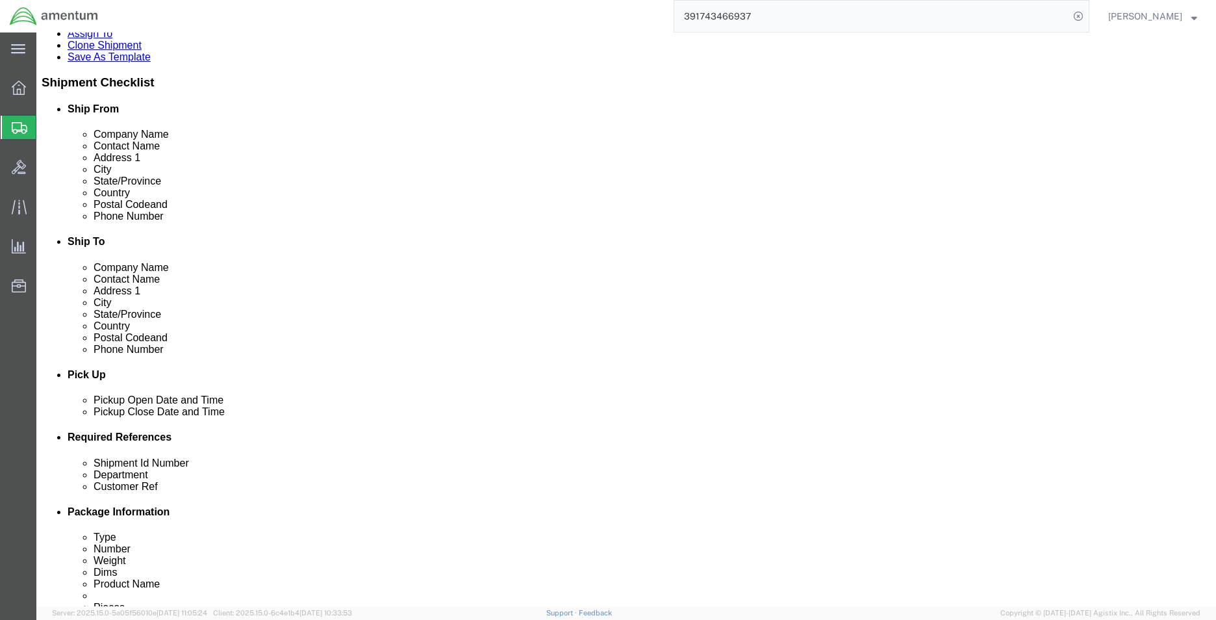
click input "56472955"
paste input "3248"
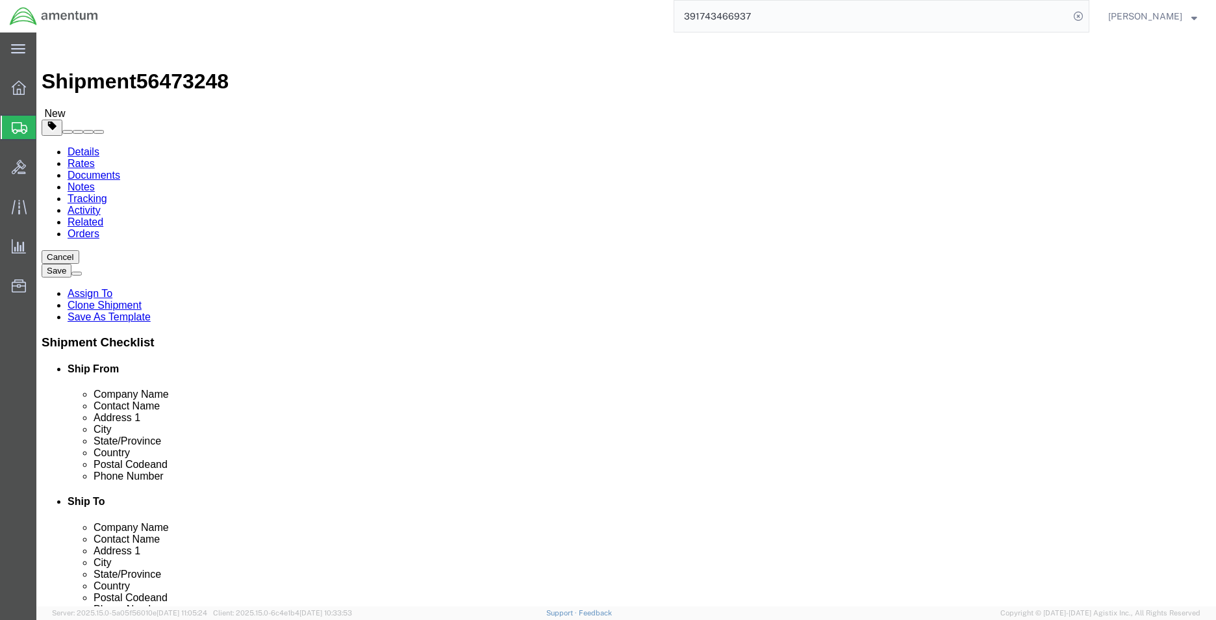
type input "56473248"
click link "Package Information"
click dd "4.00 Each"
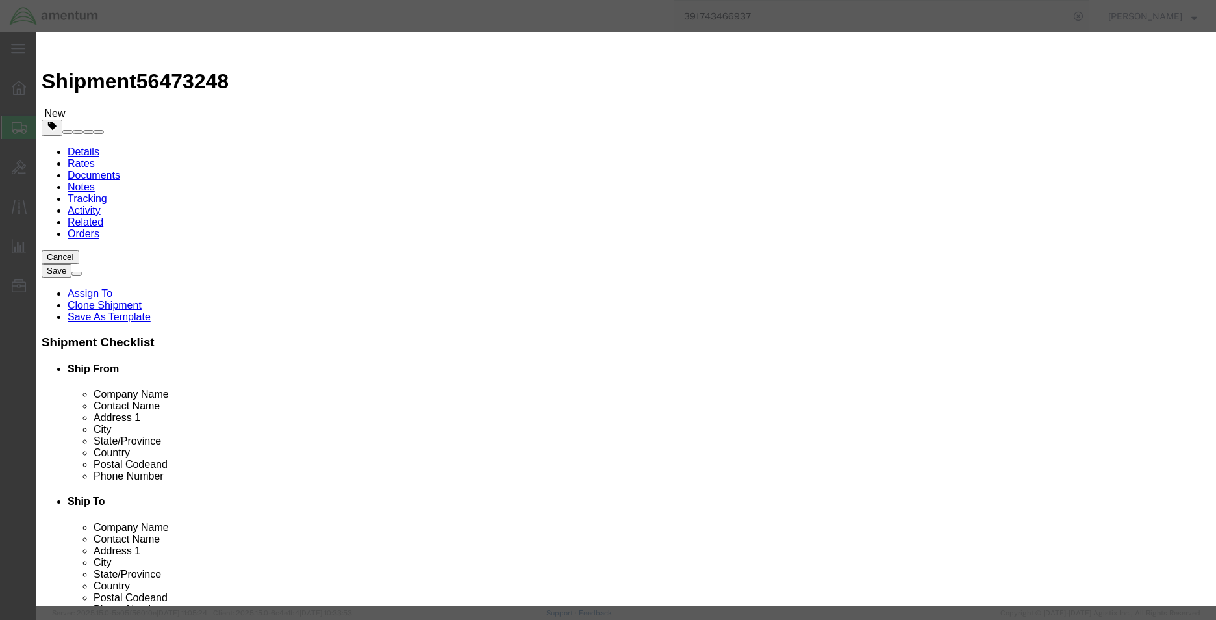
click input "4.00"
type input "1.00"
type input "25"
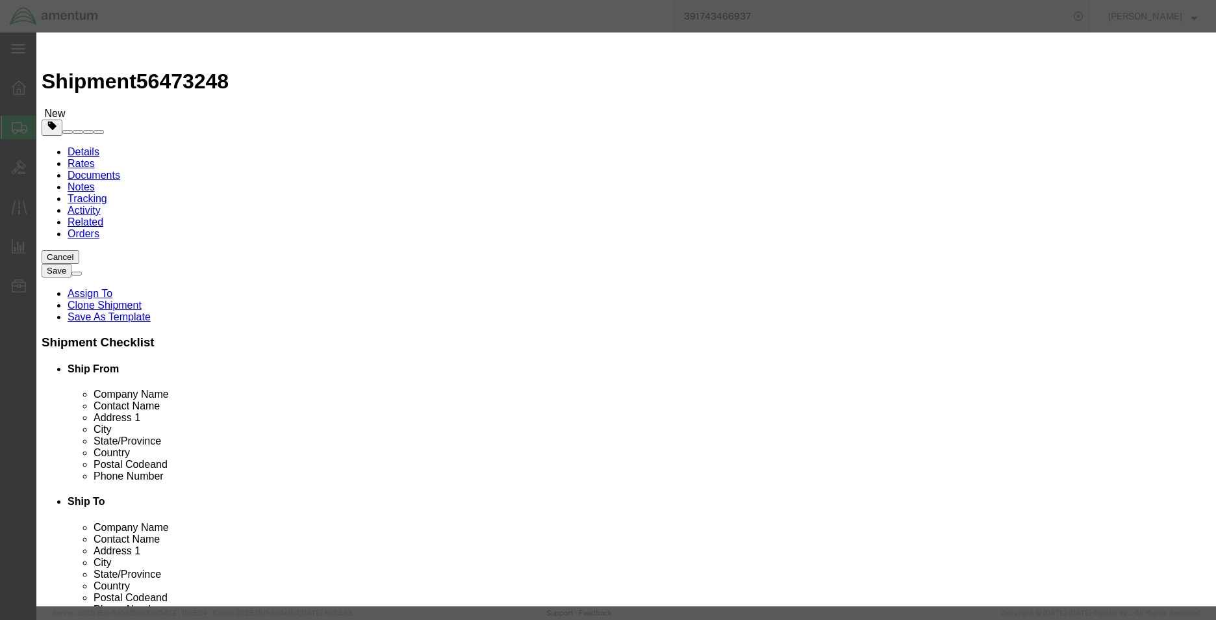
click input "SCREWS"
type input "SHEATH"
click button "Save & Close"
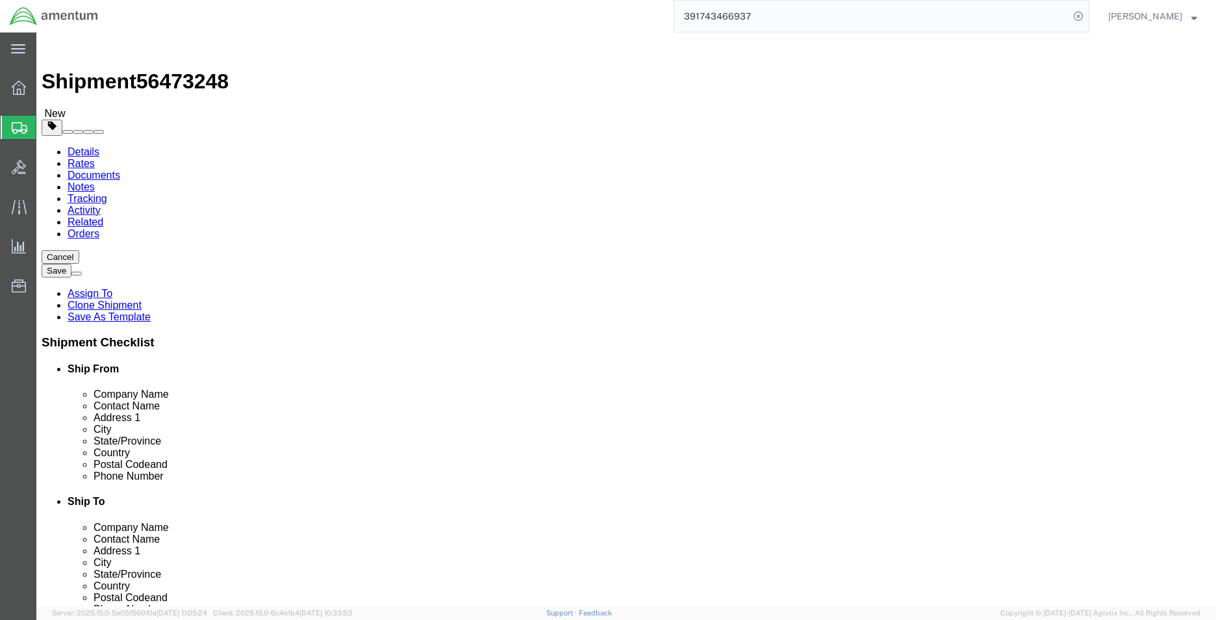
click button "Rate Shipment"
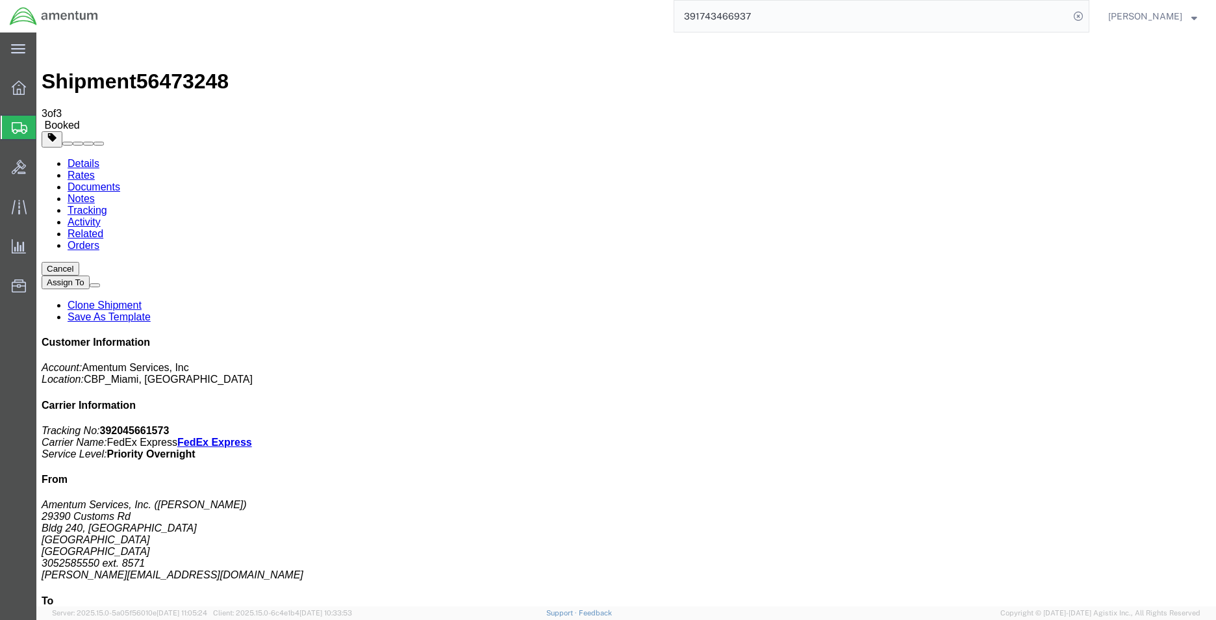
drag, startPoint x: 151, startPoint y: 232, endPoint x: 297, endPoint y: 438, distance: 253.1
